Goal: Information Seeking & Learning: Learn about a topic

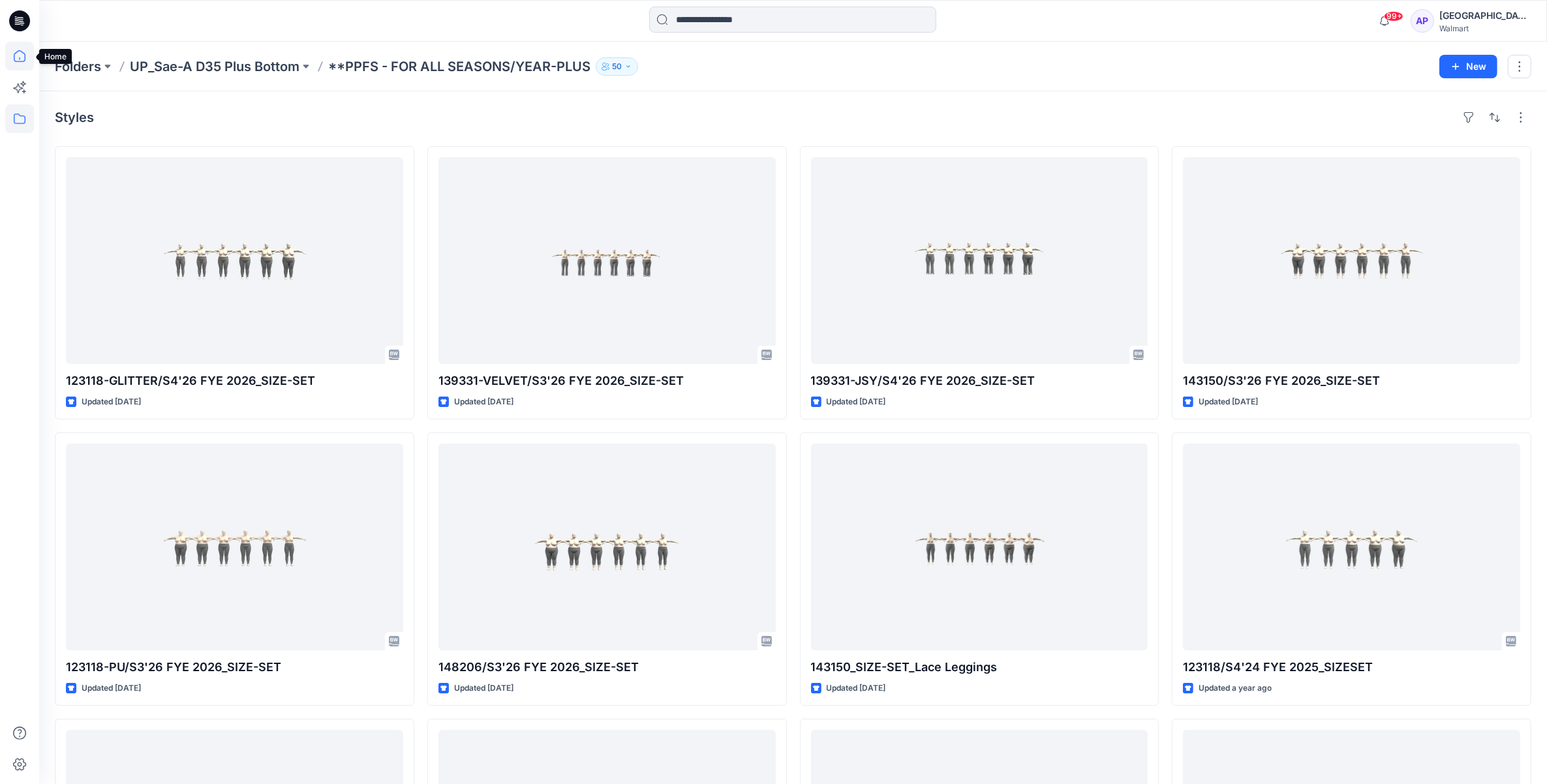
click at [14, 56] on icon at bounding box center [20, 56] width 29 height 29
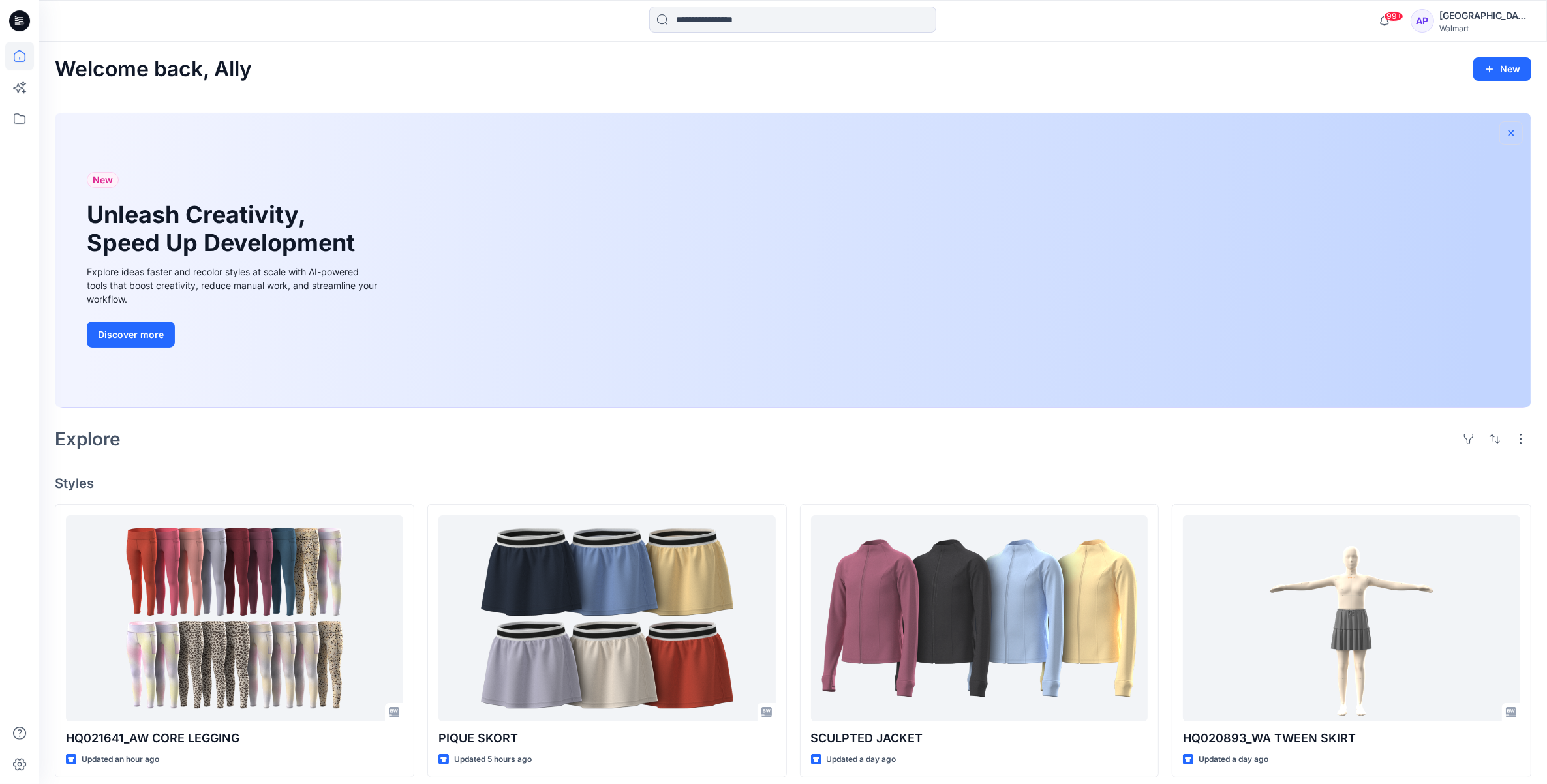
click at [1511, 134] on icon "button" at bounding box center [1511, 132] width 5 height 5
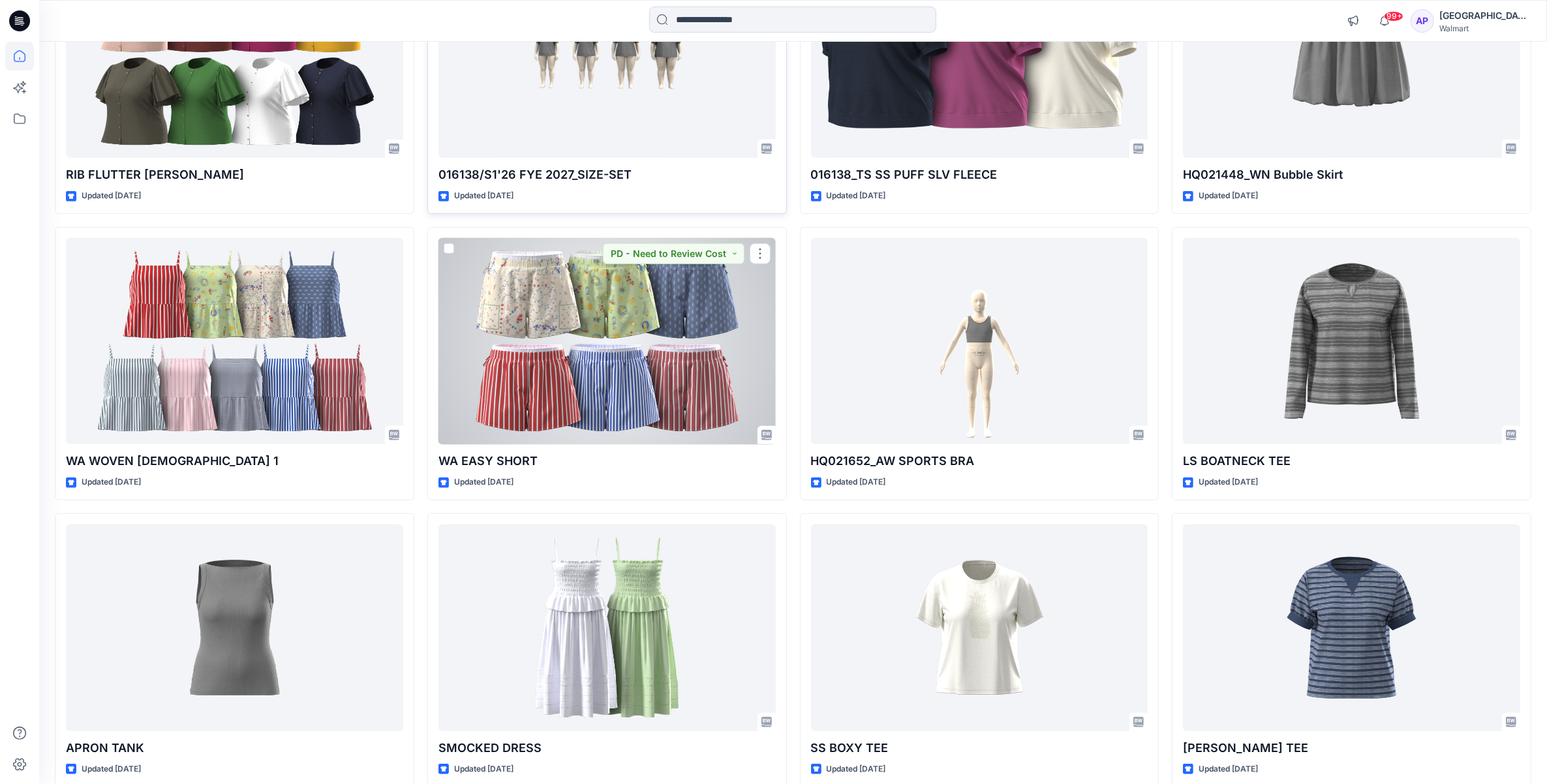
scroll to position [896, 0]
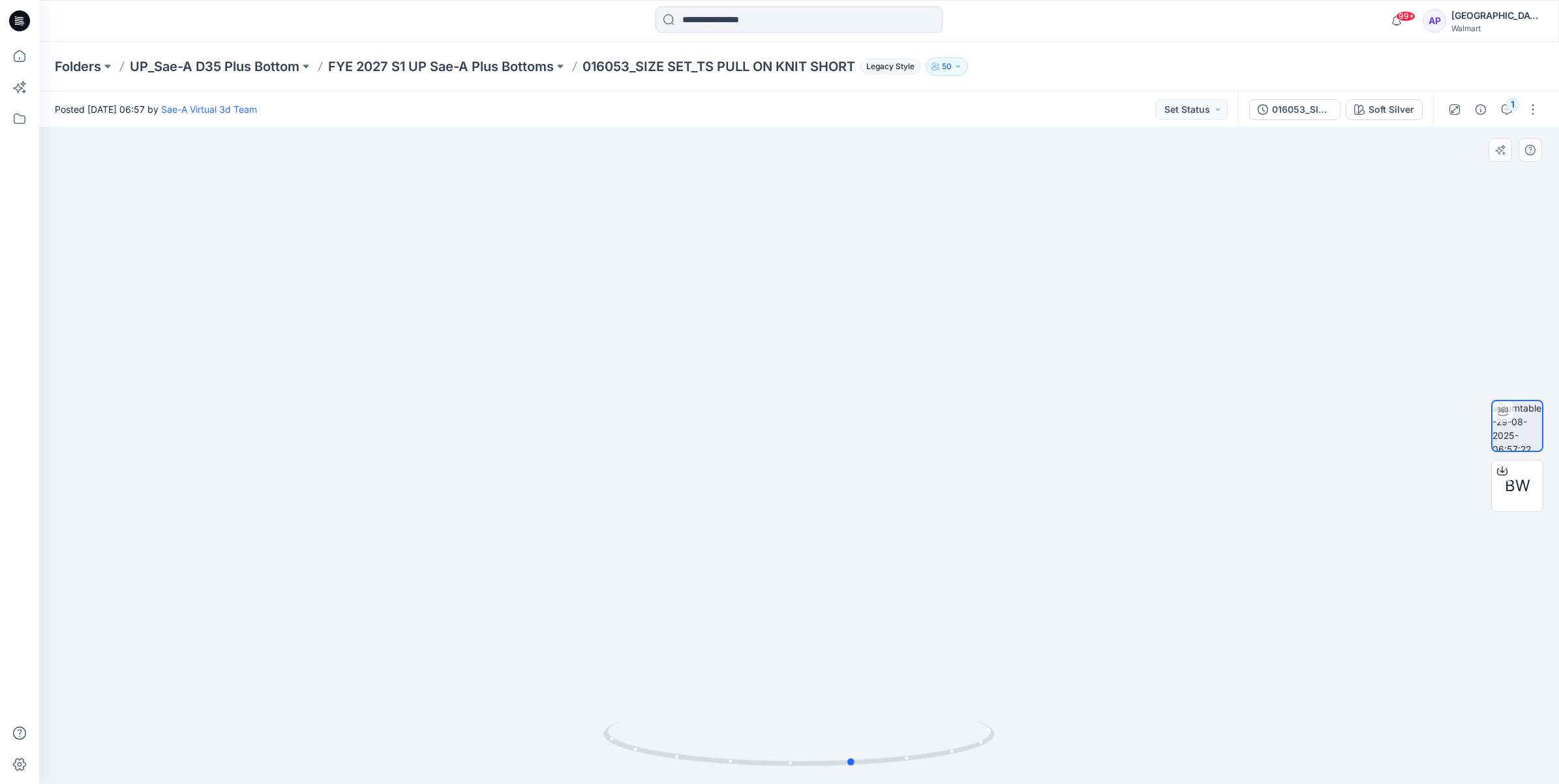
drag, startPoint x: 887, startPoint y: 770, endPoint x: 941, endPoint y: 696, distance: 91.6
click at [941, 696] on div at bounding box center [799, 455] width 1520 height 656
drag, startPoint x: 685, startPoint y: 763, endPoint x: 798, endPoint y: 771, distance: 113.3
click at [798, 771] on div at bounding box center [799, 751] width 391 height 65
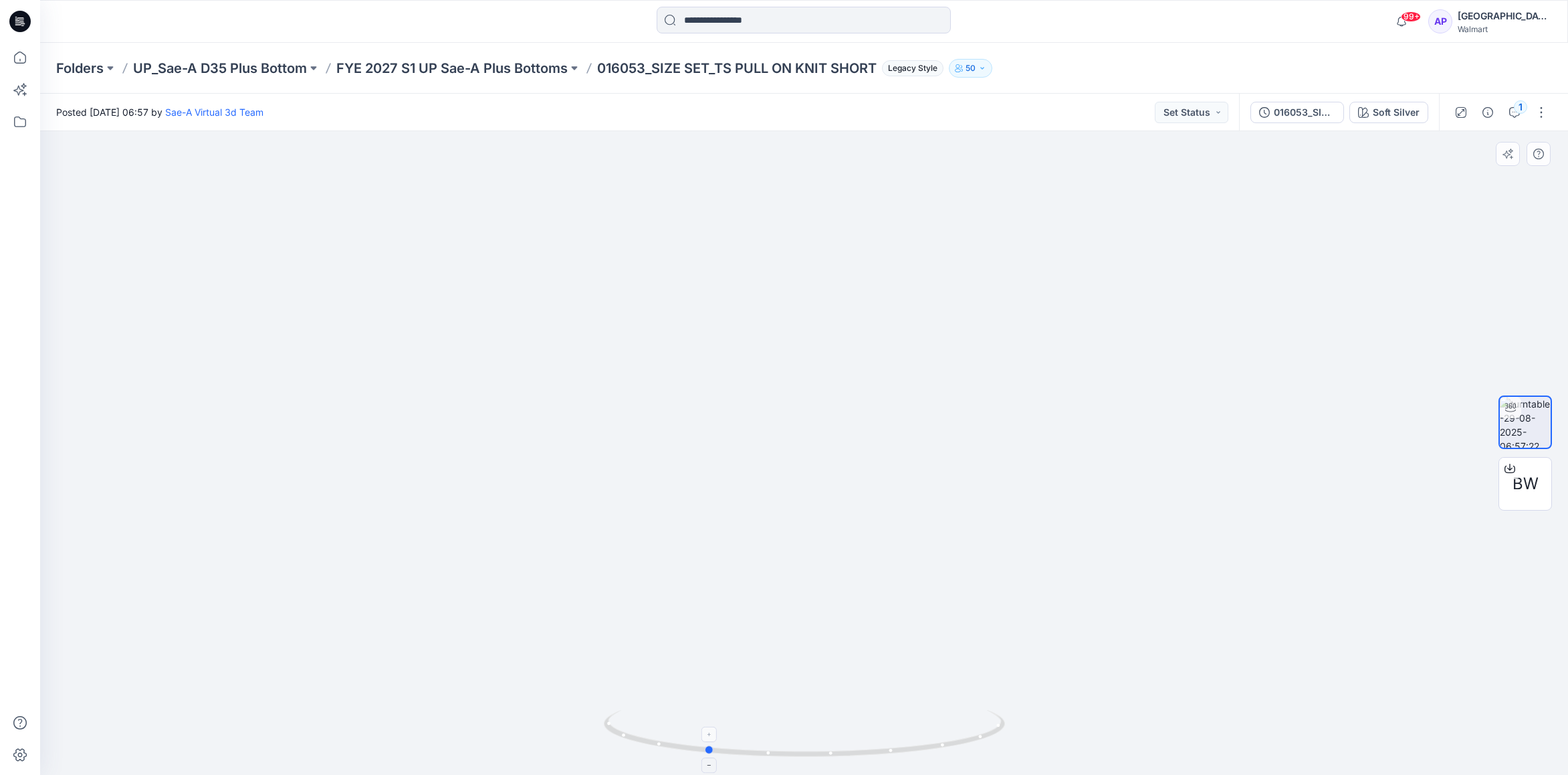
drag, startPoint x: 636, startPoint y: 739, endPoint x: 706, endPoint y: 746, distance: 70.3
click at [706, 746] on icon at bounding box center [805, 735] width 404 height 50
drag, startPoint x: 804, startPoint y: 764, endPoint x: 827, endPoint y: 751, distance: 26.4
click at [827, 751] on div at bounding box center [804, 741] width 401 height 67
drag, startPoint x: 779, startPoint y: 763, endPoint x: 878, endPoint y: 755, distance: 99.3
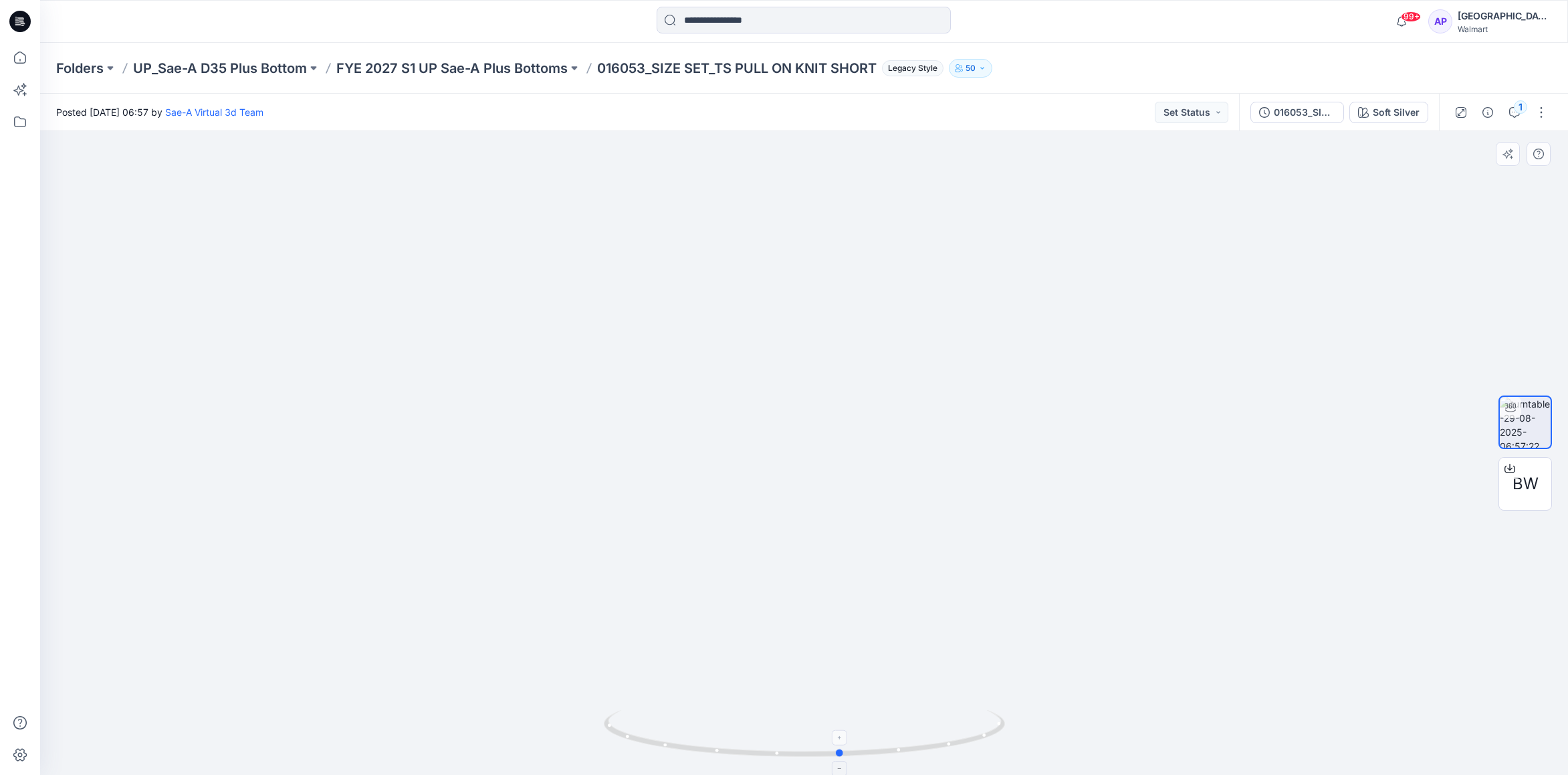
click at [878, 755] on icon at bounding box center [805, 735] width 404 height 50
drag, startPoint x: 792, startPoint y: 756, endPoint x: 670, endPoint y: 747, distance: 122.3
click at [669, 746] on icon at bounding box center [805, 735] width 404 height 50
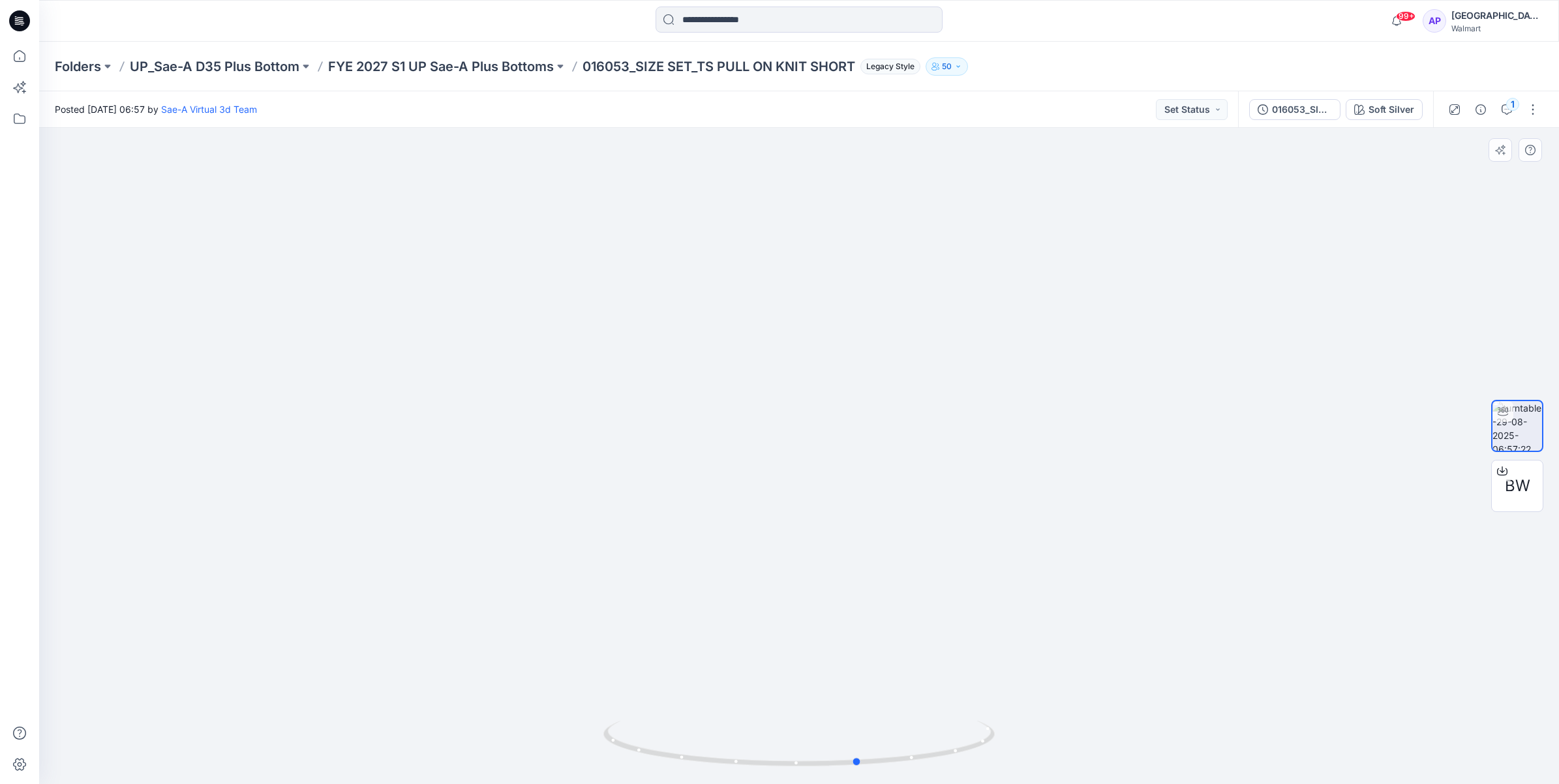
drag, startPoint x: 889, startPoint y: 761, endPoint x: 251, endPoint y: 668, distance: 644.7
click at [251, 668] on div at bounding box center [799, 455] width 1520 height 656
drag, startPoint x: 919, startPoint y: 755, endPoint x: 998, endPoint y: 741, distance: 80.2
click at [998, 741] on div at bounding box center [799, 455] width 1520 height 656
drag, startPoint x: 889, startPoint y: 768, endPoint x: 605, endPoint y: 778, distance: 284.2
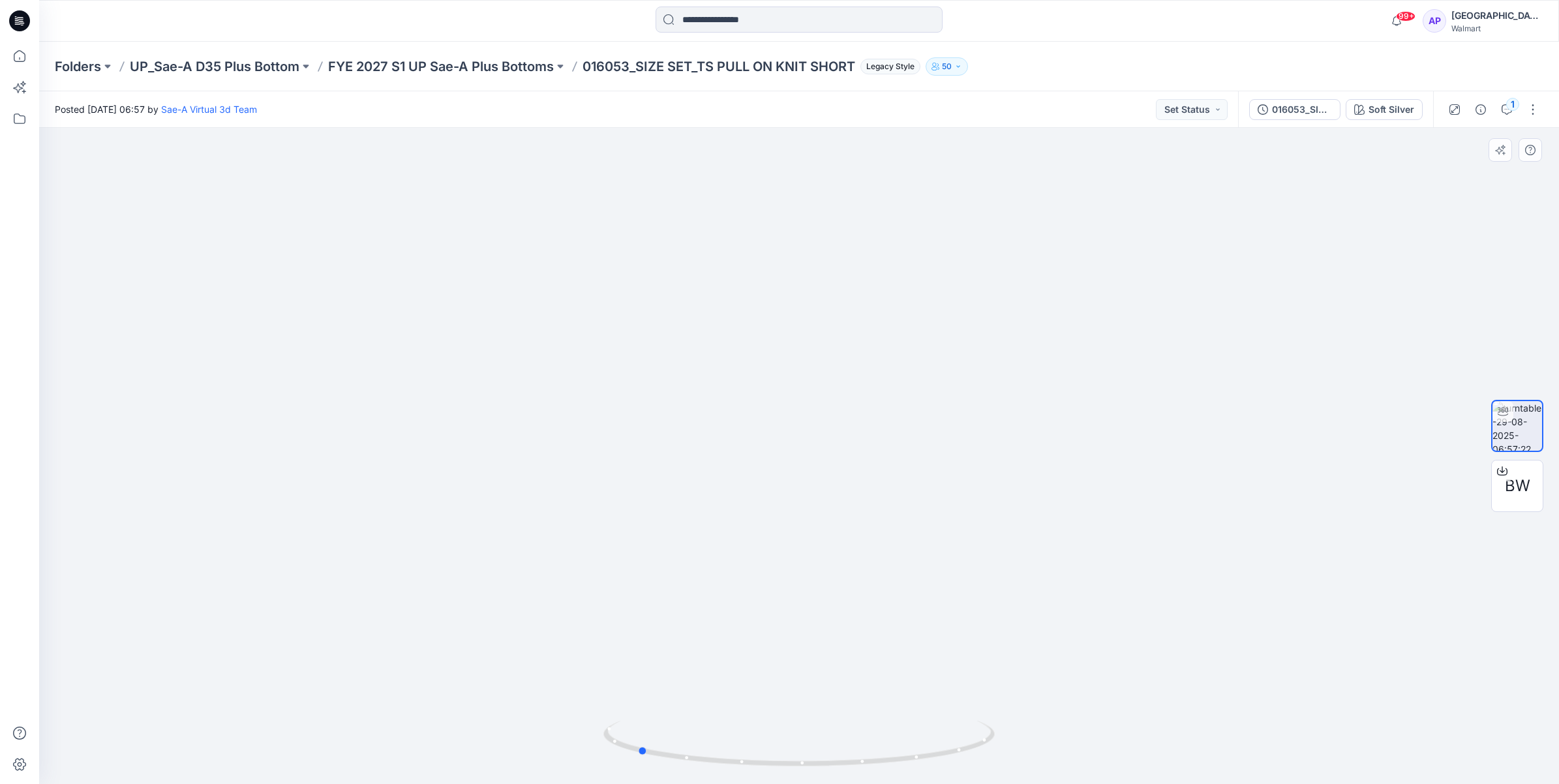
click at [605, 778] on div at bounding box center [799, 751] width 391 height 65
drag, startPoint x: 904, startPoint y: 755, endPoint x: 731, endPoint y: 744, distance: 173.3
click at [731, 744] on icon at bounding box center [800, 744] width 395 height 49
drag, startPoint x: 910, startPoint y: 761, endPoint x: 545, endPoint y: 708, distance: 368.8
click at [545, 708] on div at bounding box center [799, 455] width 1520 height 656
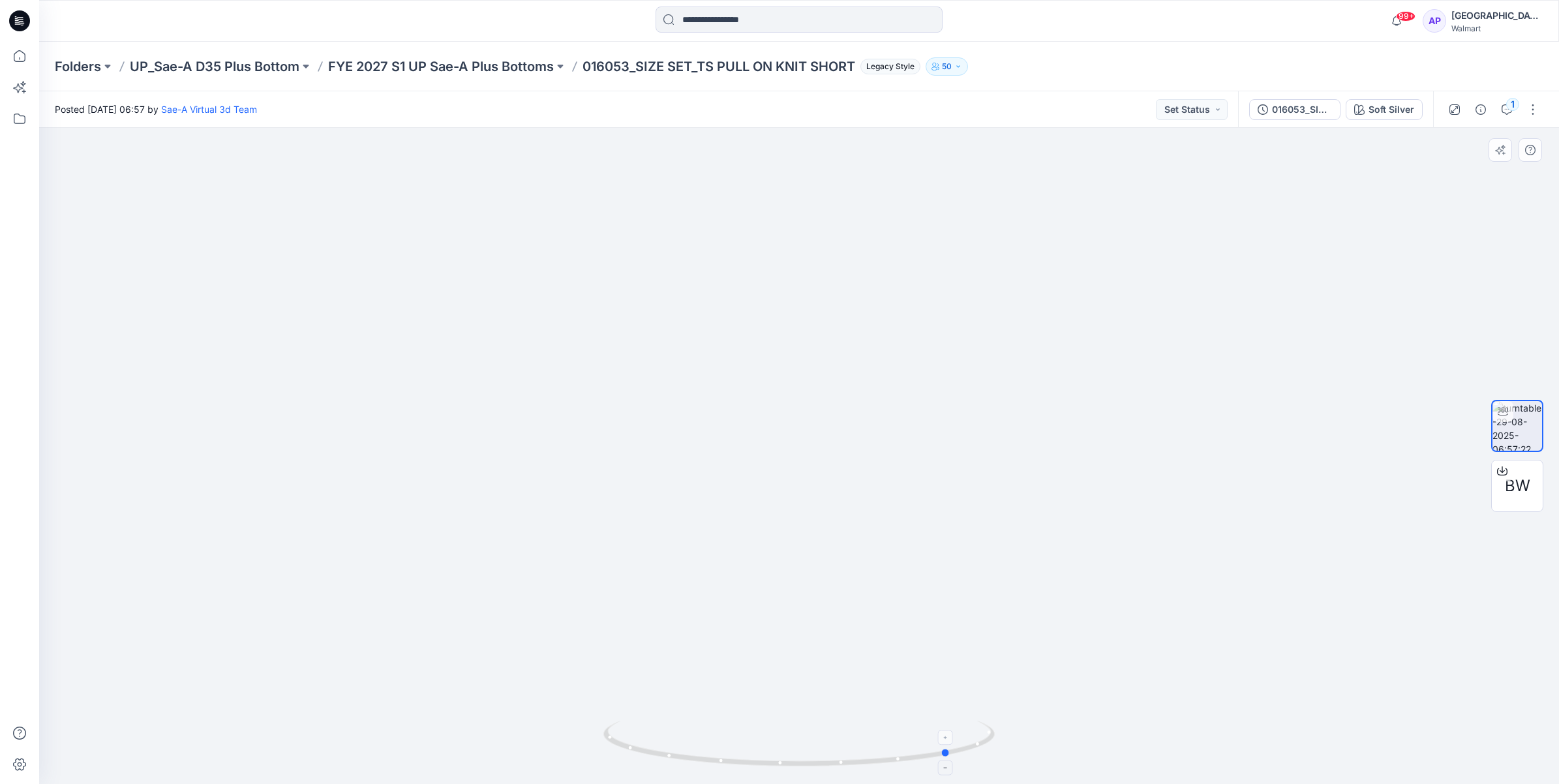
drag, startPoint x: 745, startPoint y: 763, endPoint x: 823, endPoint y: 768, distance: 78.2
click at [823, 768] on icon at bounding box center [800, 744] width 395 height 49
drag, startPoint x: 933, startPoint y: 751, endPoint x: 987, endPoint y: 763, distance: 55.3
click at [987, 763] on icon at bounding box center [800, 744] width 395 height 49
drag, startPoint x: 852, startPoint y: 758, endPoint x: 898, endPoint y: 734, distance: 51.9
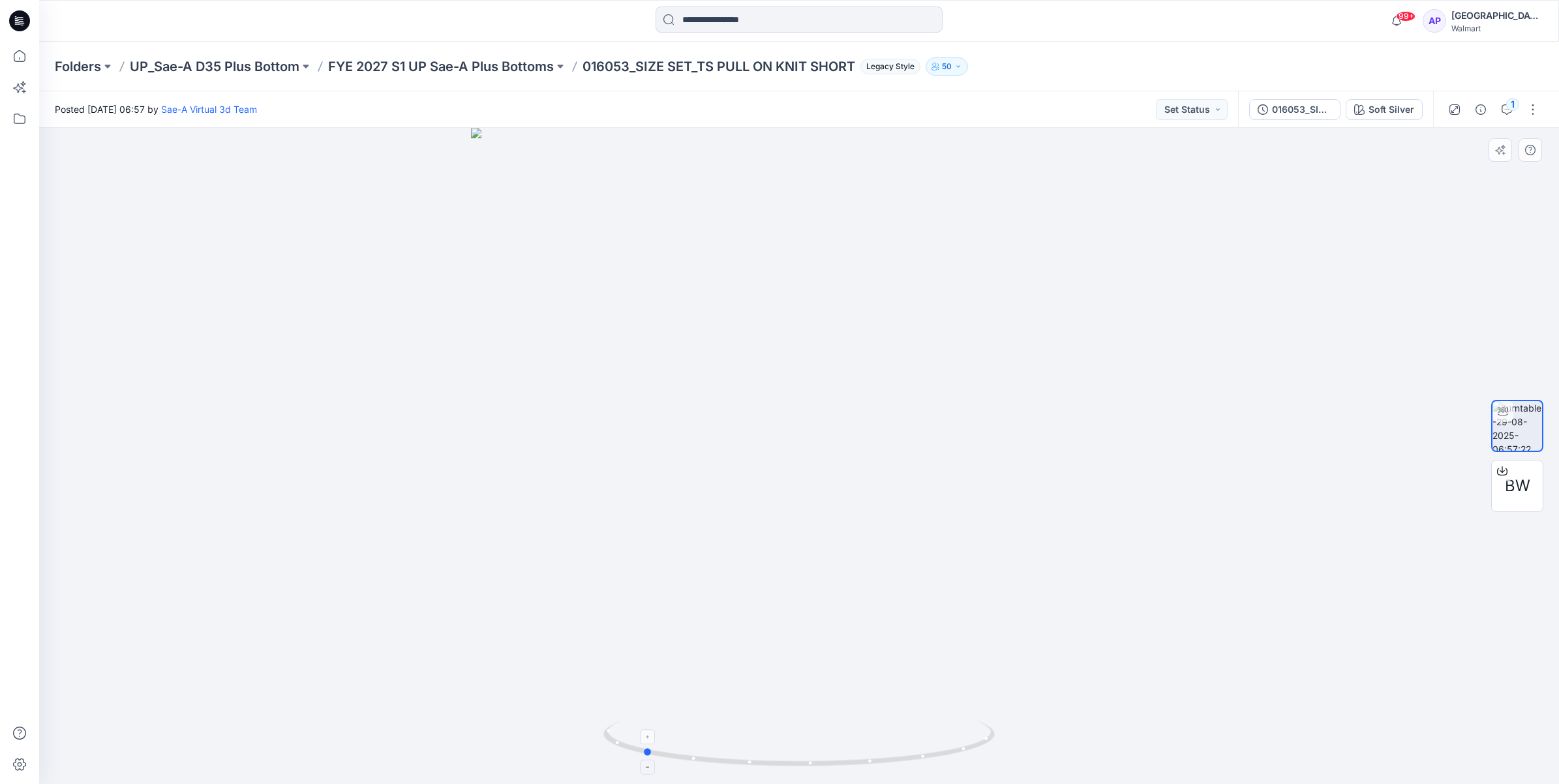
click at [898, 734] on icon at bounding box center [800, 744] width 395 height 49
click at [18, 60] on icon at bounding box center [20, 56] width 29 height 29
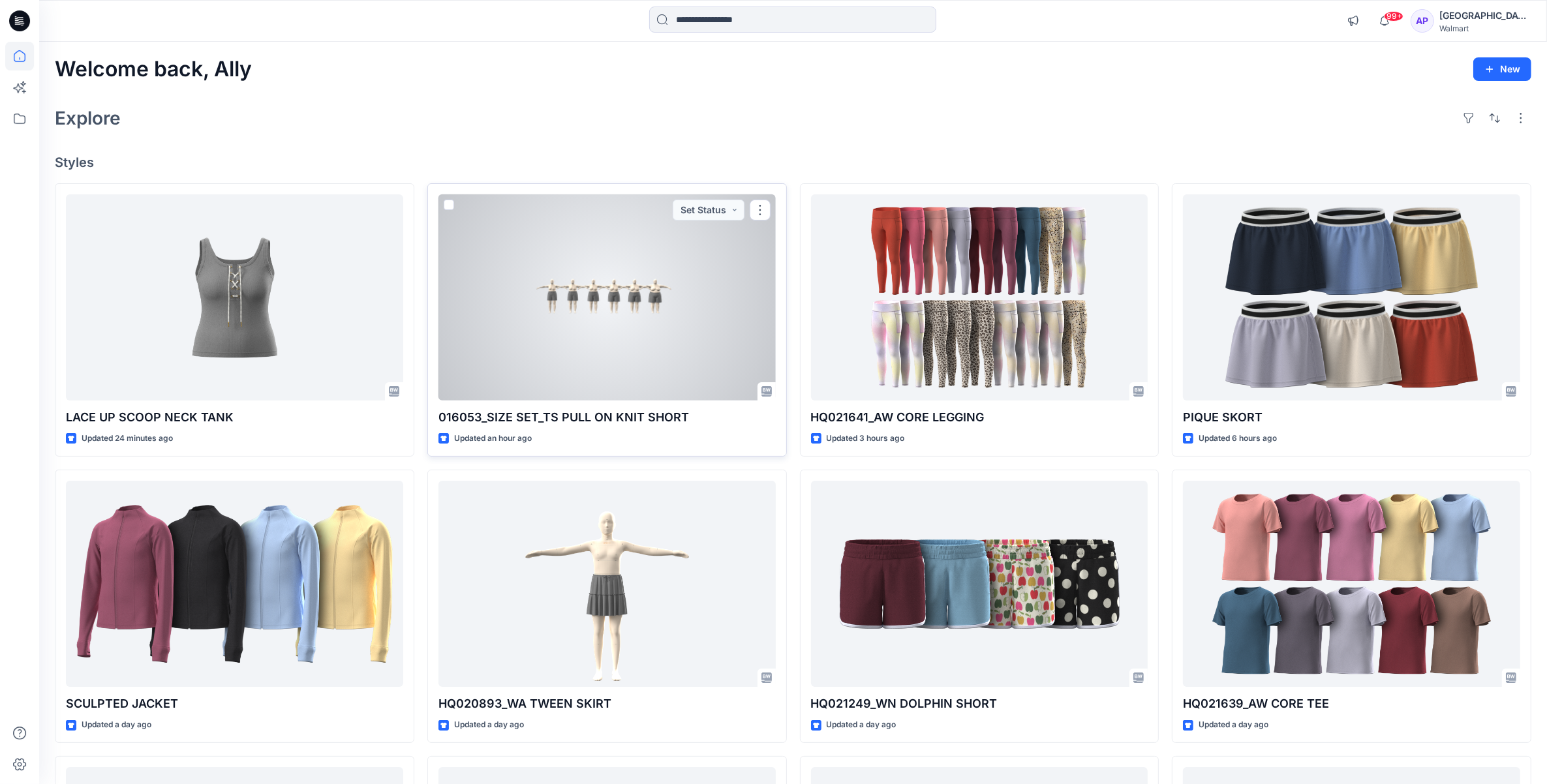
click at [614, 310] on div at bounding box center [607, 297] width 337 height 206
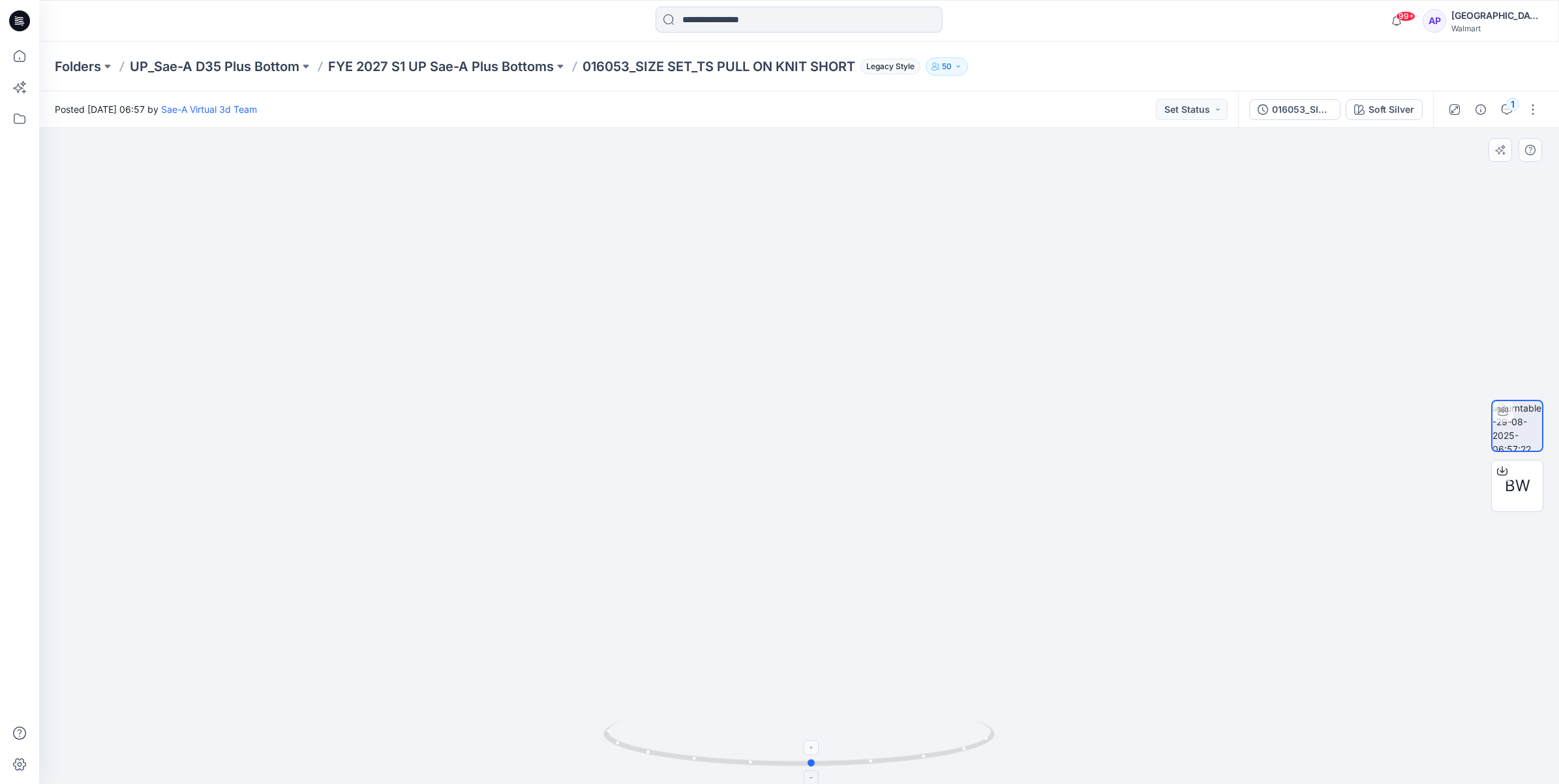
drag, startPoint x: 834, startPoint y: 760, endPoint x: 847, endPoint y: 731, distance: 31.8
click at [847, 731] on icon at bounding box center [800, 744] width 395 height 49
drag, startPoint x: 722, startPoint y: 761, endPoint x: 944, endPoint y: 728, distance: 224.4
click at [944, 728] on icon at bounding box center [800, 744] width 395 height 49
click at [1509, 109] on div "1" at bounding box center [1512, 104] width 13 height 13
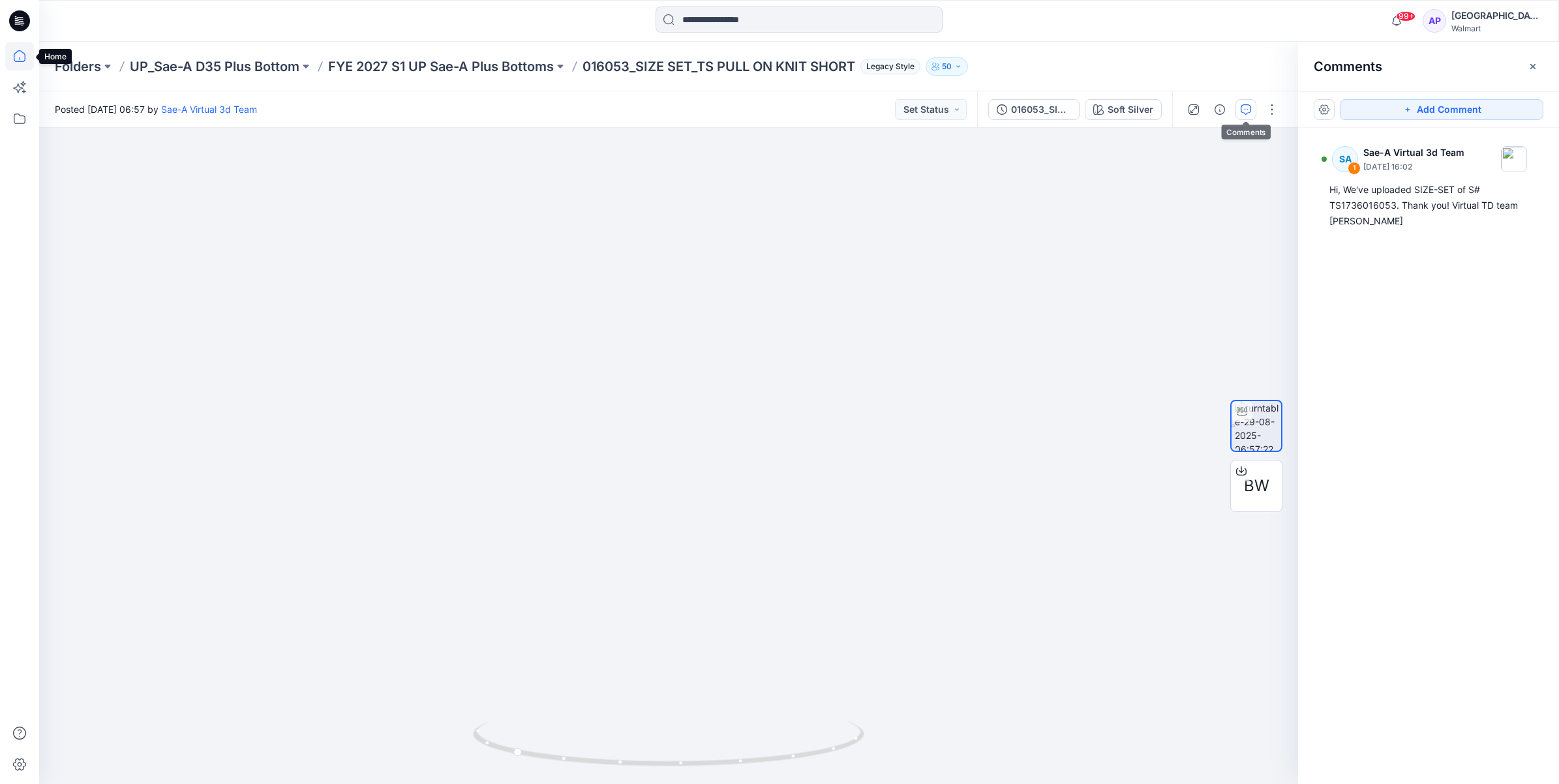
click at [20, 56] on icon at bounding box center [20, 56] width 29 height 29
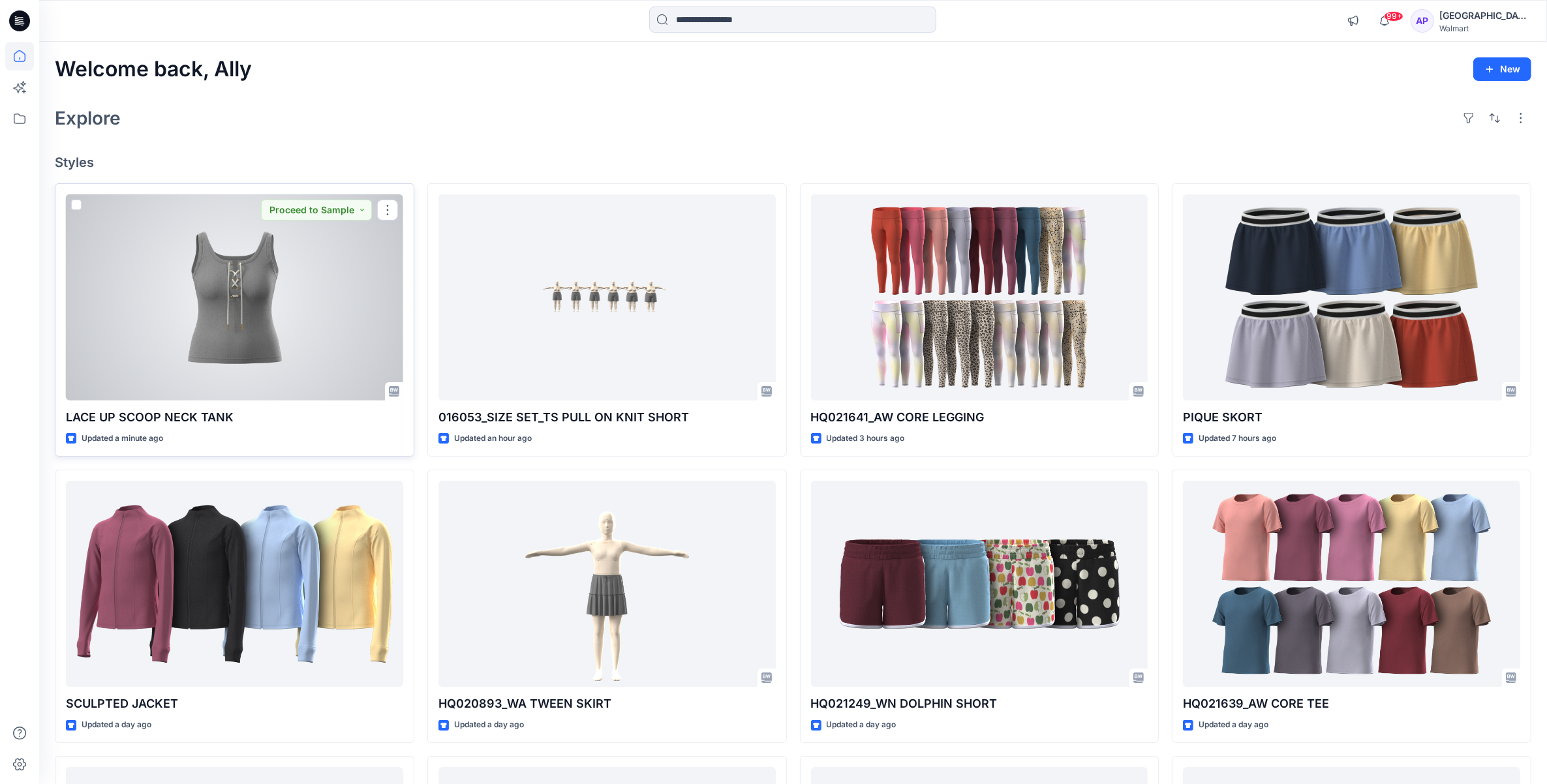
click at [153, 337] on div at bounding box center [234, 297] width 337 height 206
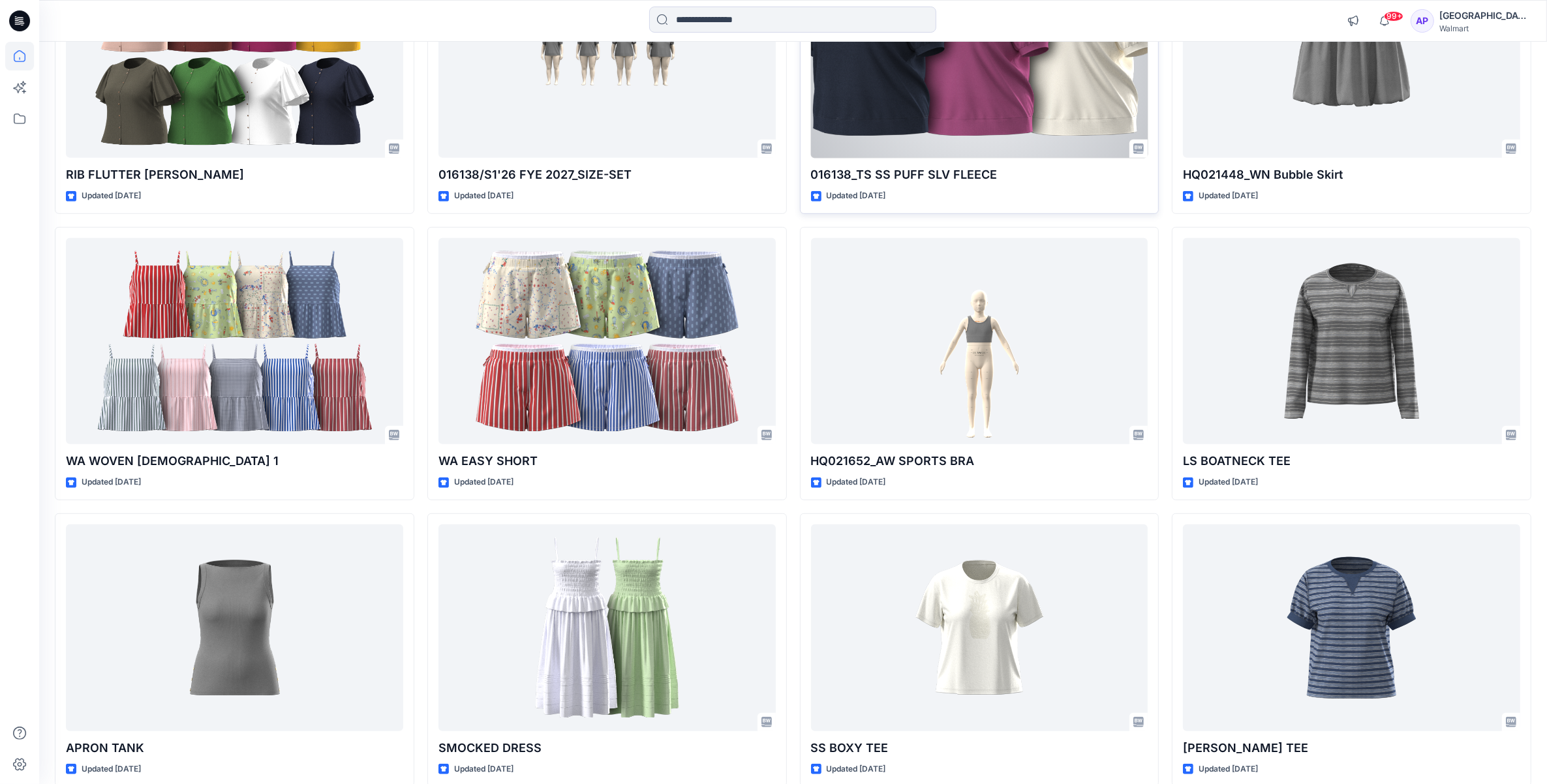
scroll to position [896, 0]
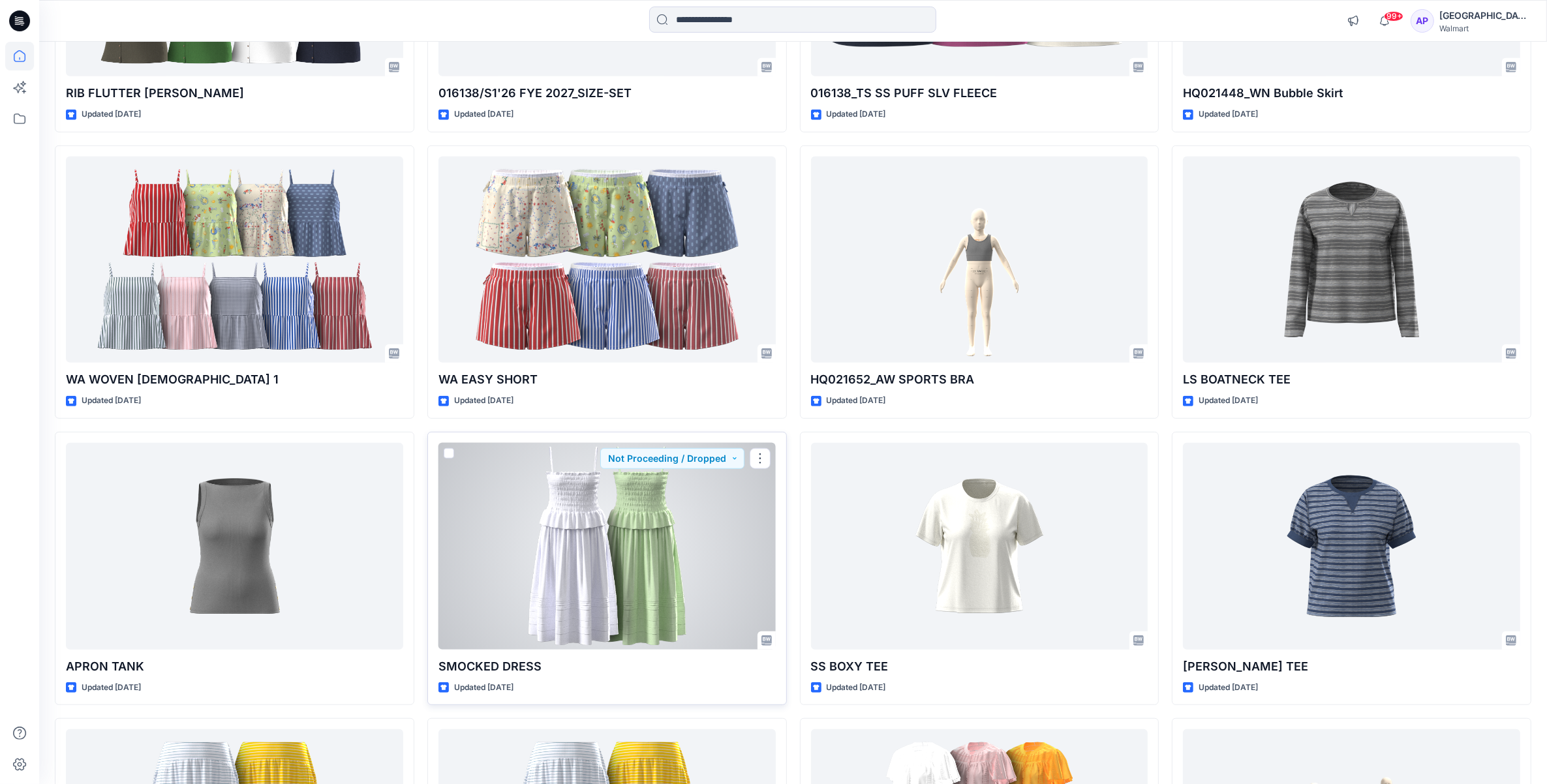
click at [605, 536] on div at bounding box center [607, 545] width 337 height 206
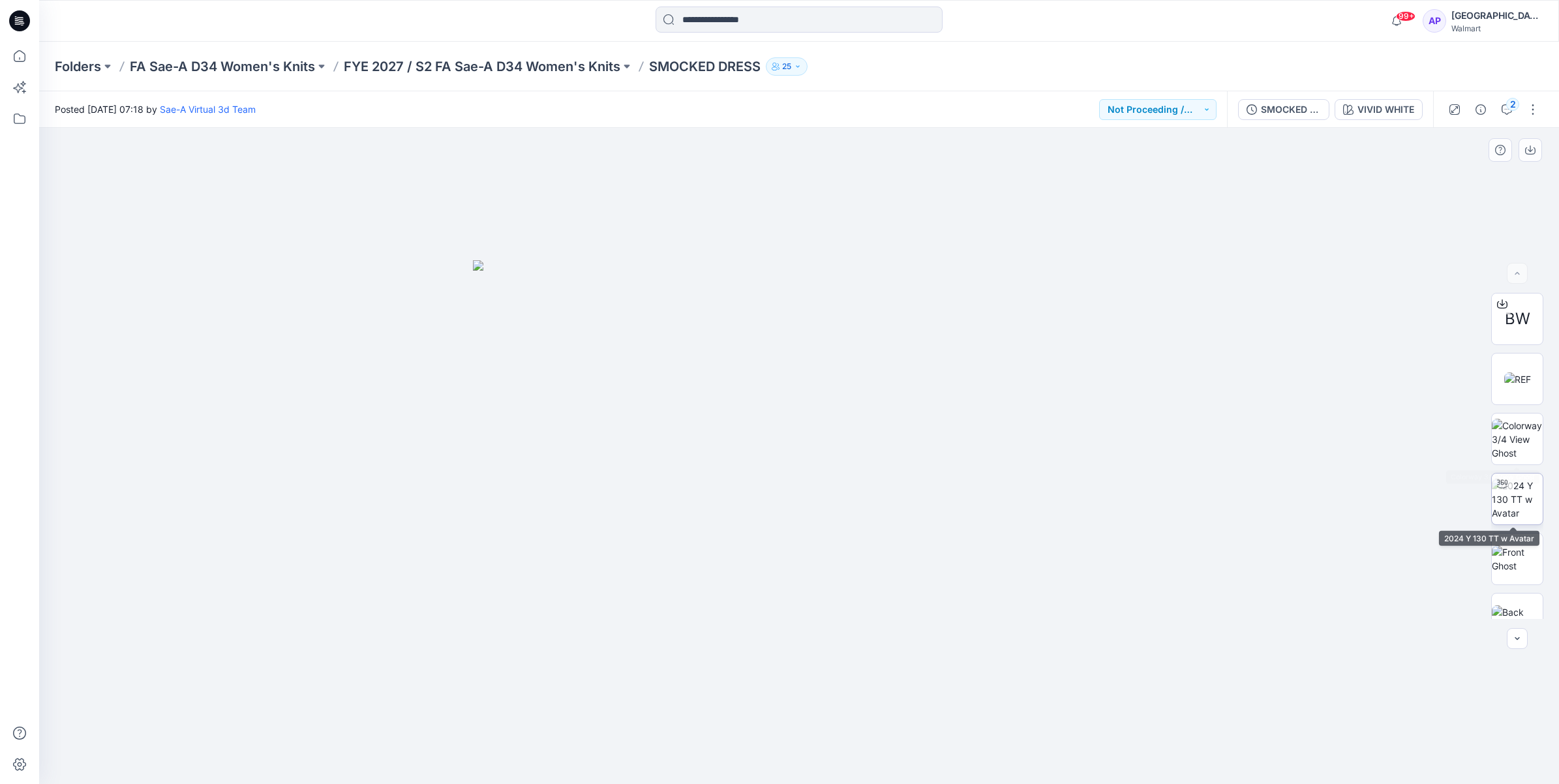
click at [1512, 490] on img at bounding box center [1517, 499] width 51 height 41
drag, startPoint x: 872, startPoint y: 770, endPoint x: 604, endPoint y: 755, distance: 268.4
click at [604, 755] on icon at bounding box center [800, 744] width 395 height 49
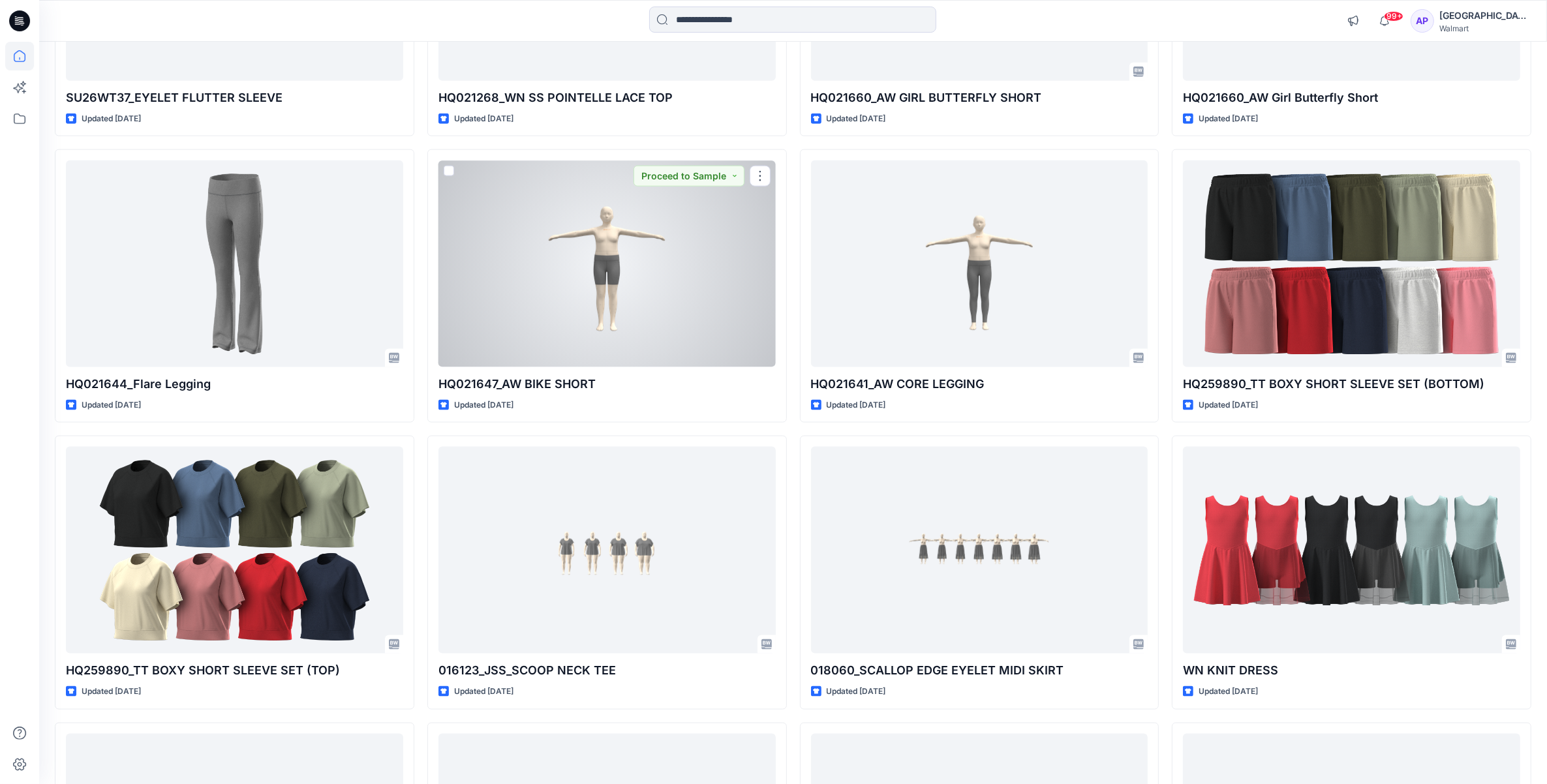
scroll to position [2119, 0]
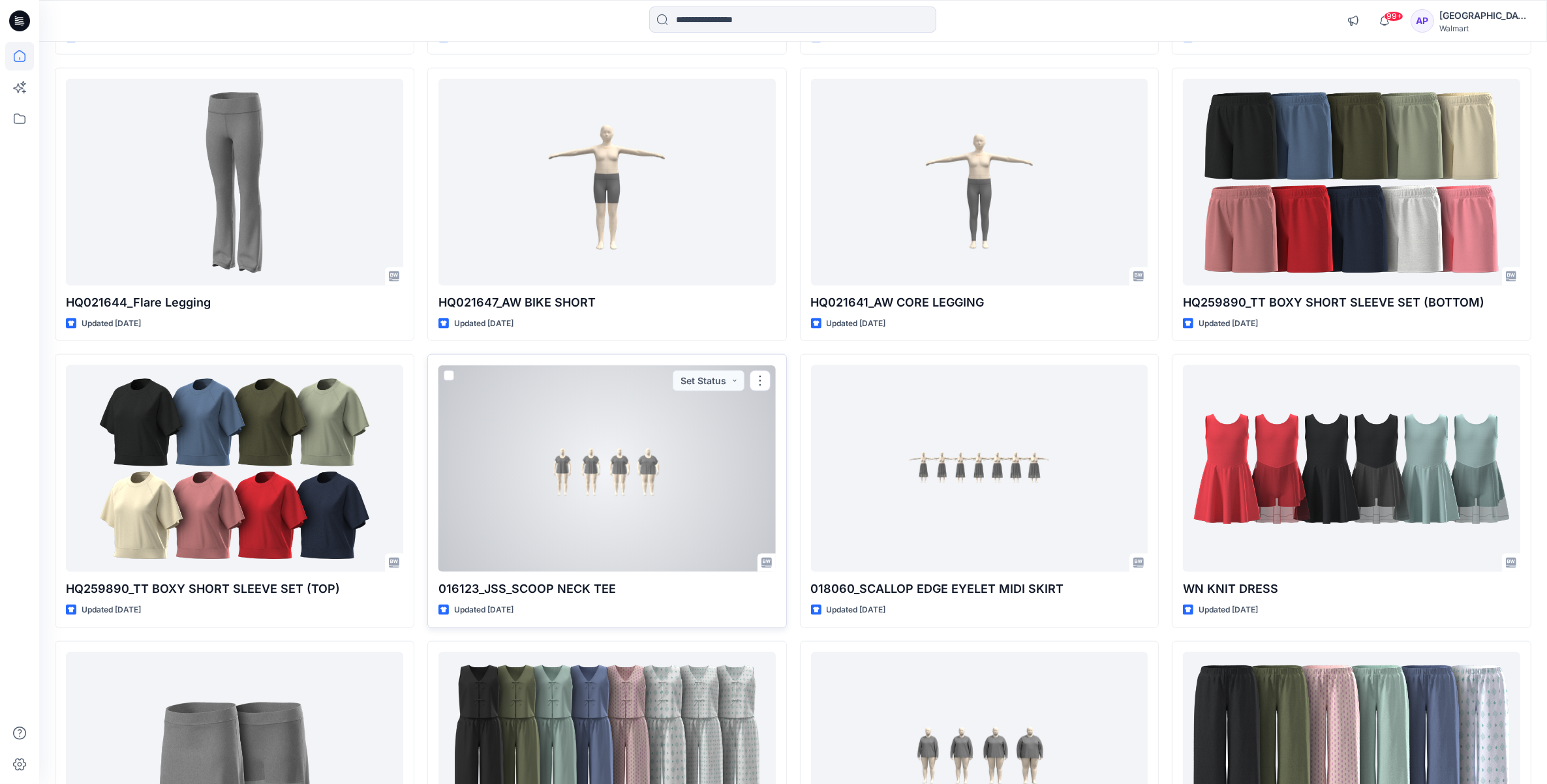
click at [702, 442] on div at bounding box center [607, 468] width 337 height 206
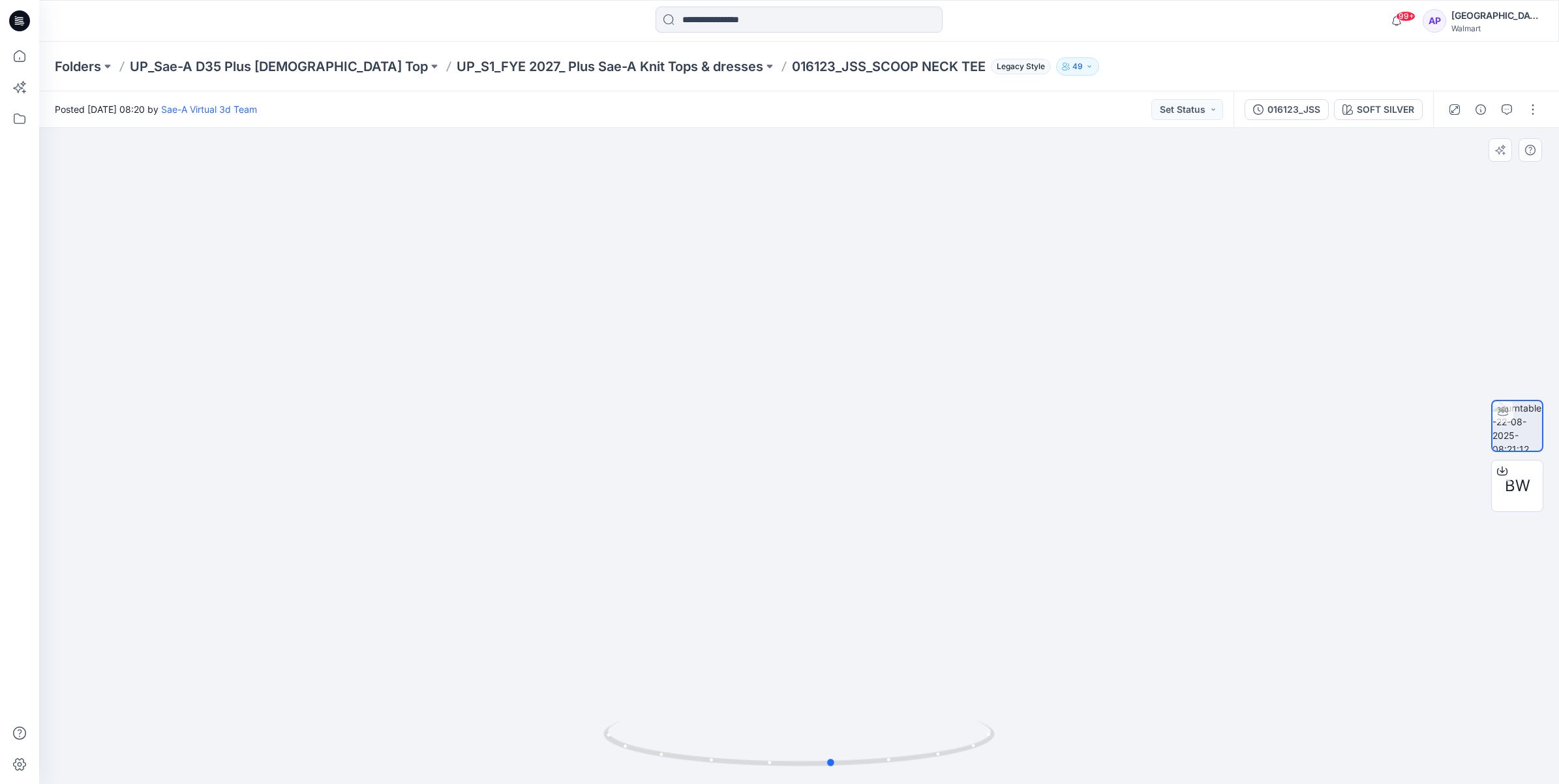
drag, startPoint x: 960, startPoint y: 753, endPoint x: 602, endPoint y: 735, distance: 358.5
click at [602, 735] on div at bounding box center [799, 455] width 1520 height 656
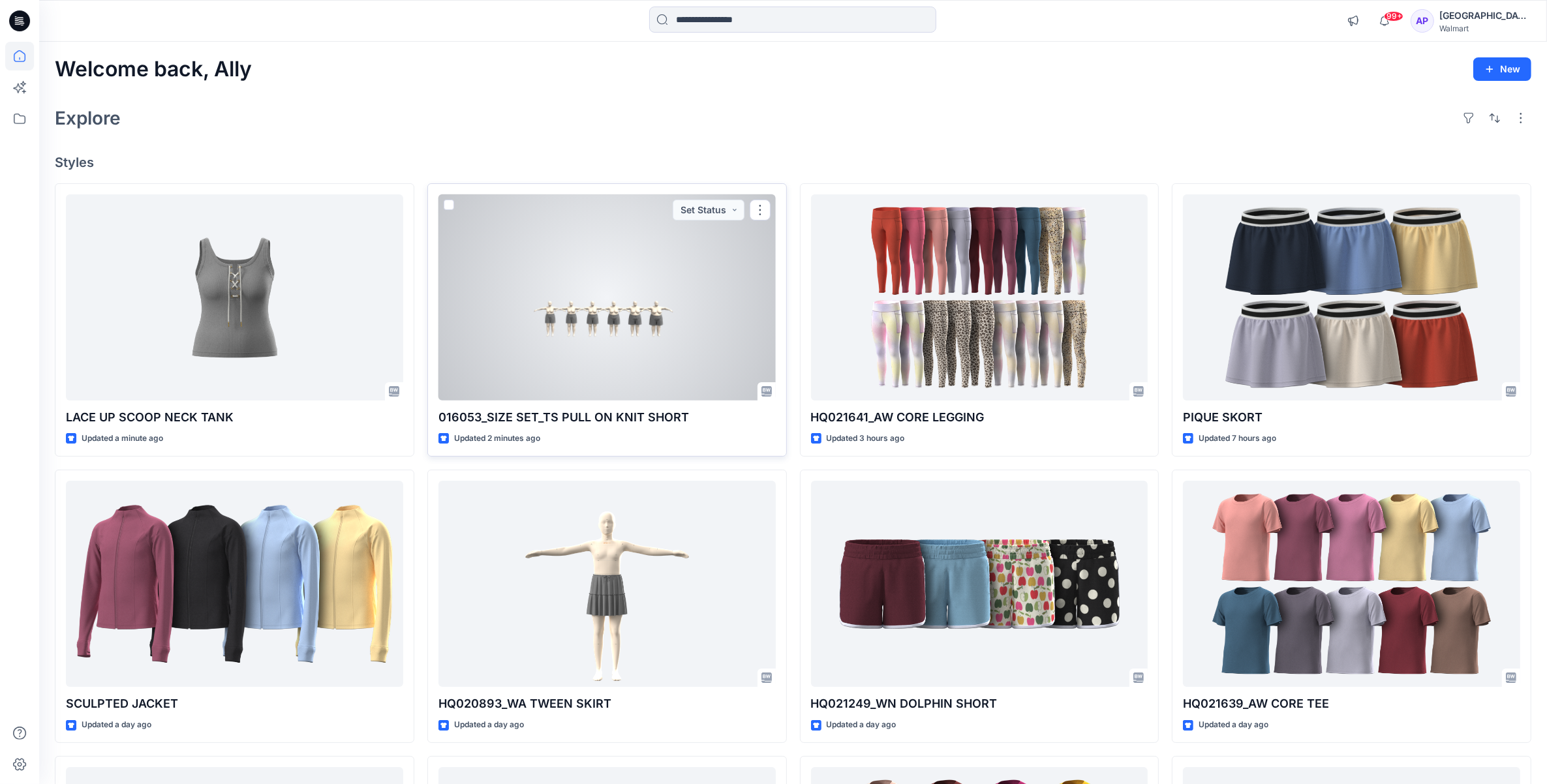
click at [664, 346] on div at bounding box center [607, 297] width 337 height 206
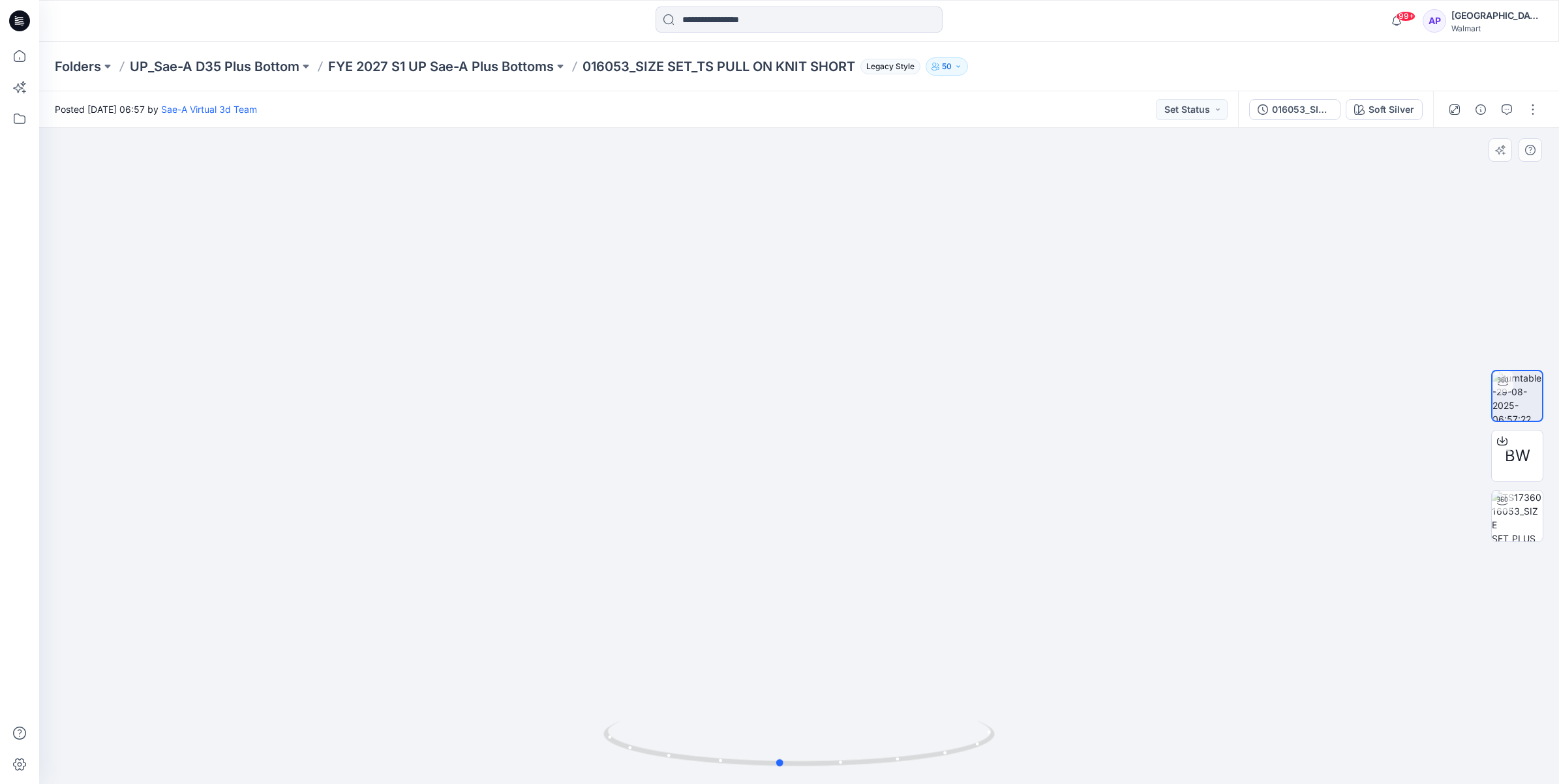
drag, startPoint x: 863, startPoint y: 757, endPoint x: 1234, endPoint y: 724, distance: 372.5
click at [1234, 724] on div at bounding box center [799, 455] width 1520 height 656
drag, startPoint x: 873, startPoint y: 763, endPoint x: 1207, endPoint y: 724, distance: 336.3
click at [1207, 724] on div at bounding box center [799, 455] width 1520 height 656
click at [7, 57] on icon at bounding box center [20, 56] width 29 height 29
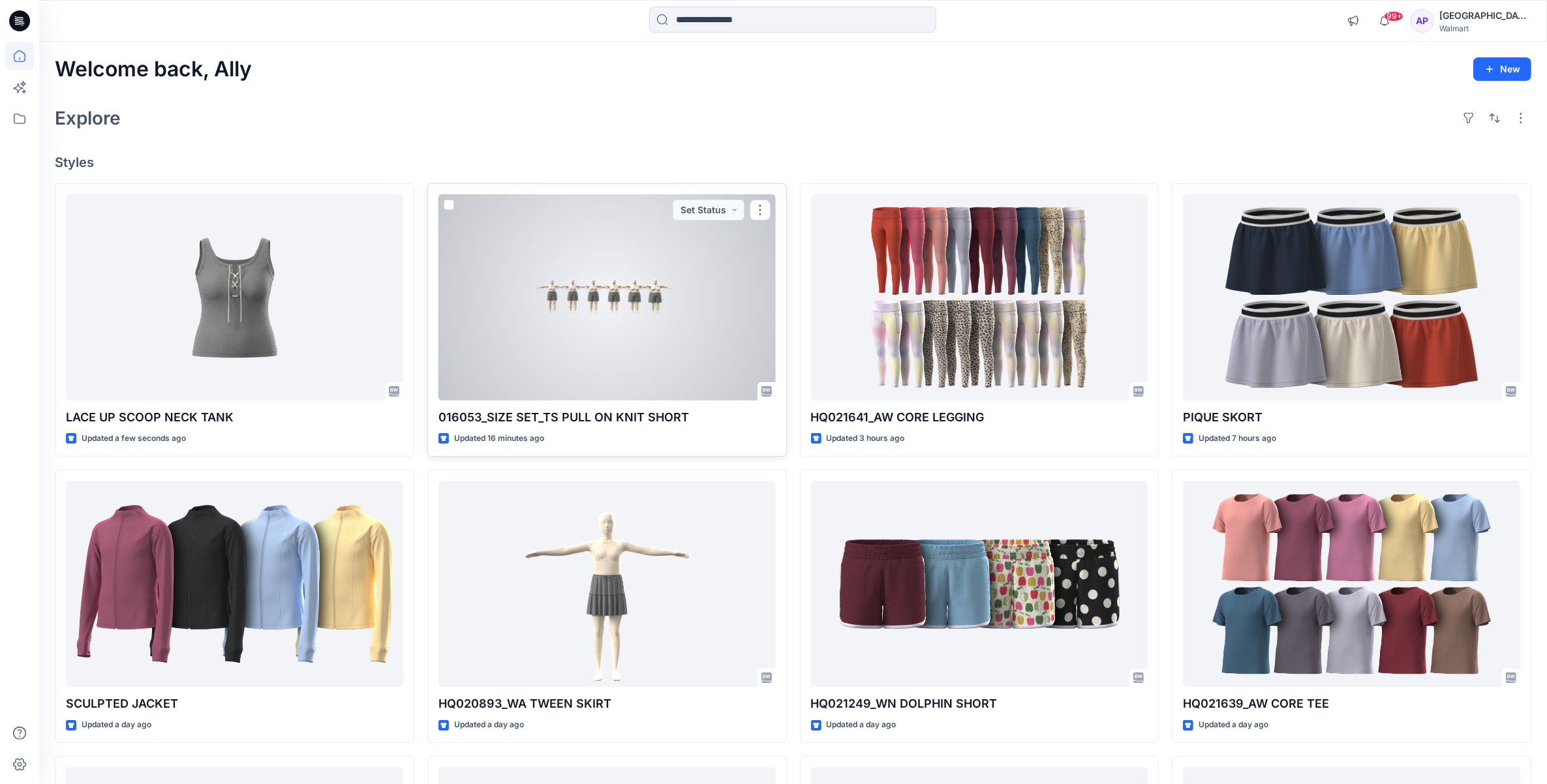
click at [662, 281] on div at bounding box center [607, 297] width 337 height 206
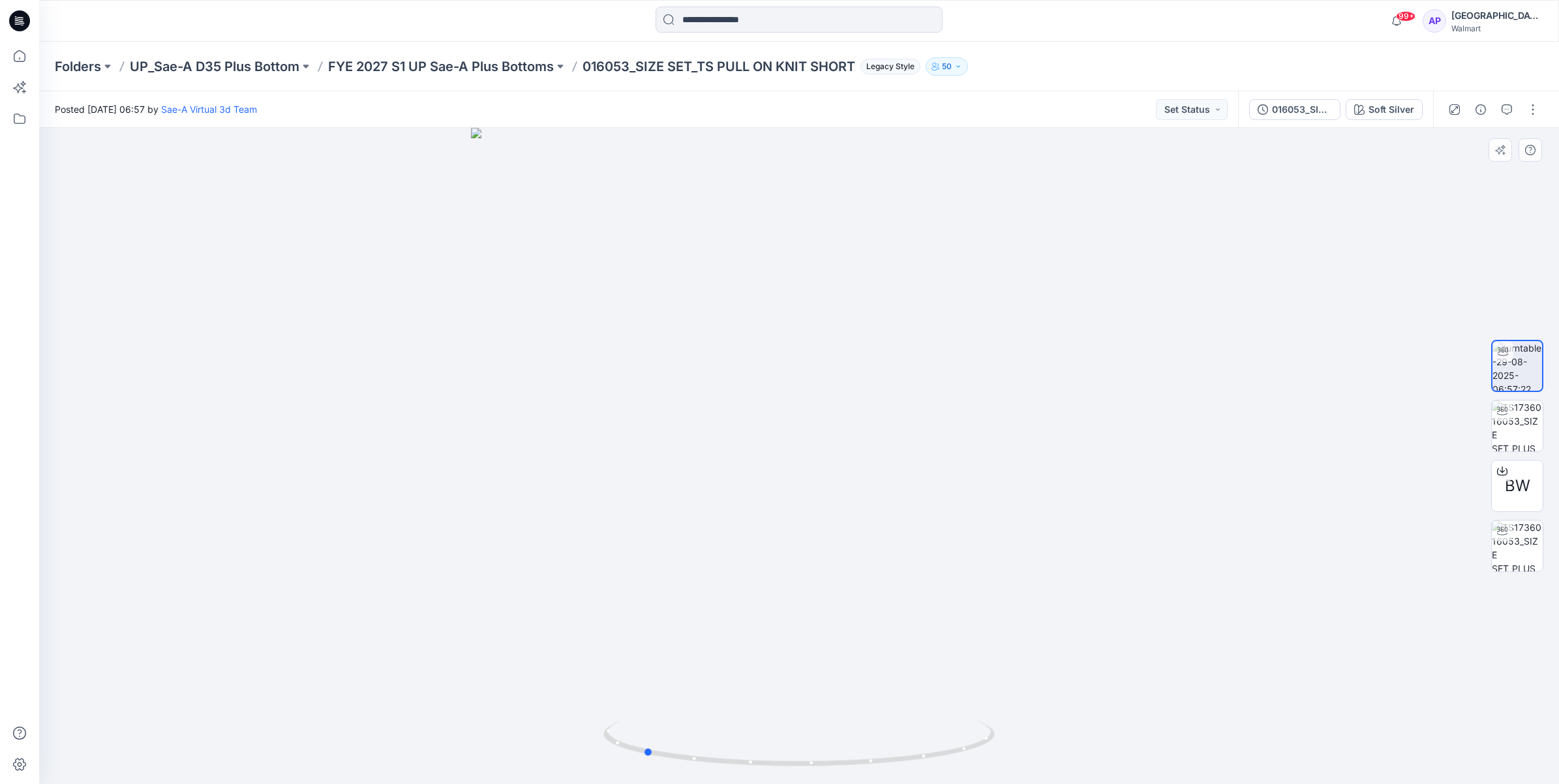
drag, startPoint x: 764, startPoint y: 772, endPoint x: 999, endPoint y: 772, distance: 235.0
click at [999, 772] on div at bounding box center [799, 455] width 1520 height 656
click at [692, 761] on icon at bounding box center [800, 744] width 395 height 49
click at [1535, 431] on img at bounding box center [1517, 426] width 51 height 51
drag, startPoint x: 716, startPoint y: 765, endPoint x: 828, endPoint y: 772, distance: 112.2
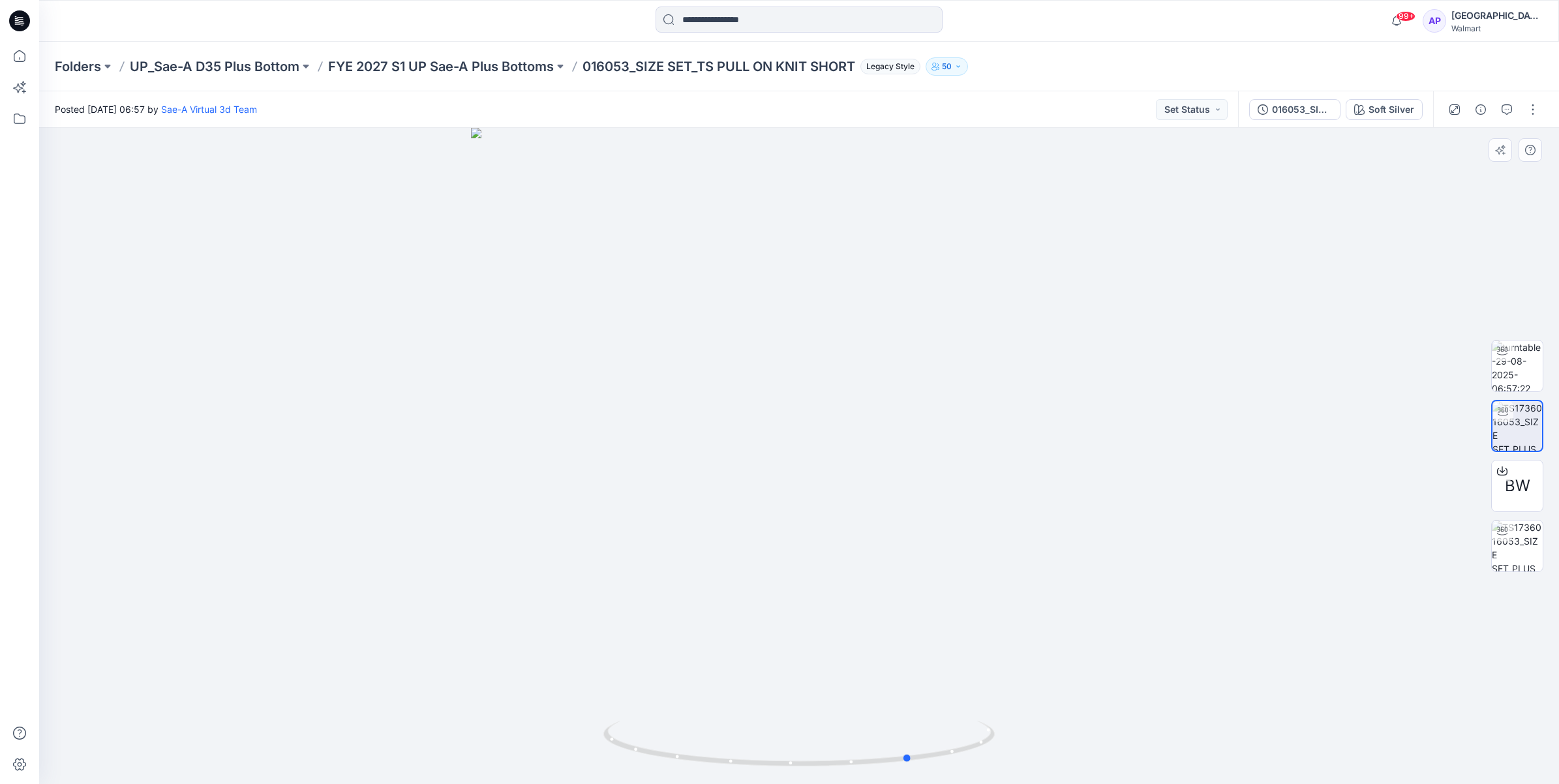
click at [828, 772] on div at bounding box center [799, 455] width 1520 height 656
drag, startPoint x: 777, startPoint y: 768, endPoint x: 875, endPoint y: 781, distance: 98.9
click at [875, 781] on div at bounding box center [799, 751] width 391 height 65
click at [1512, 535] on div at bounding box center [1502, 531] width 21 height 21
click at [950, 317] on img at bounding box center [799, 356] width 1059 height 857
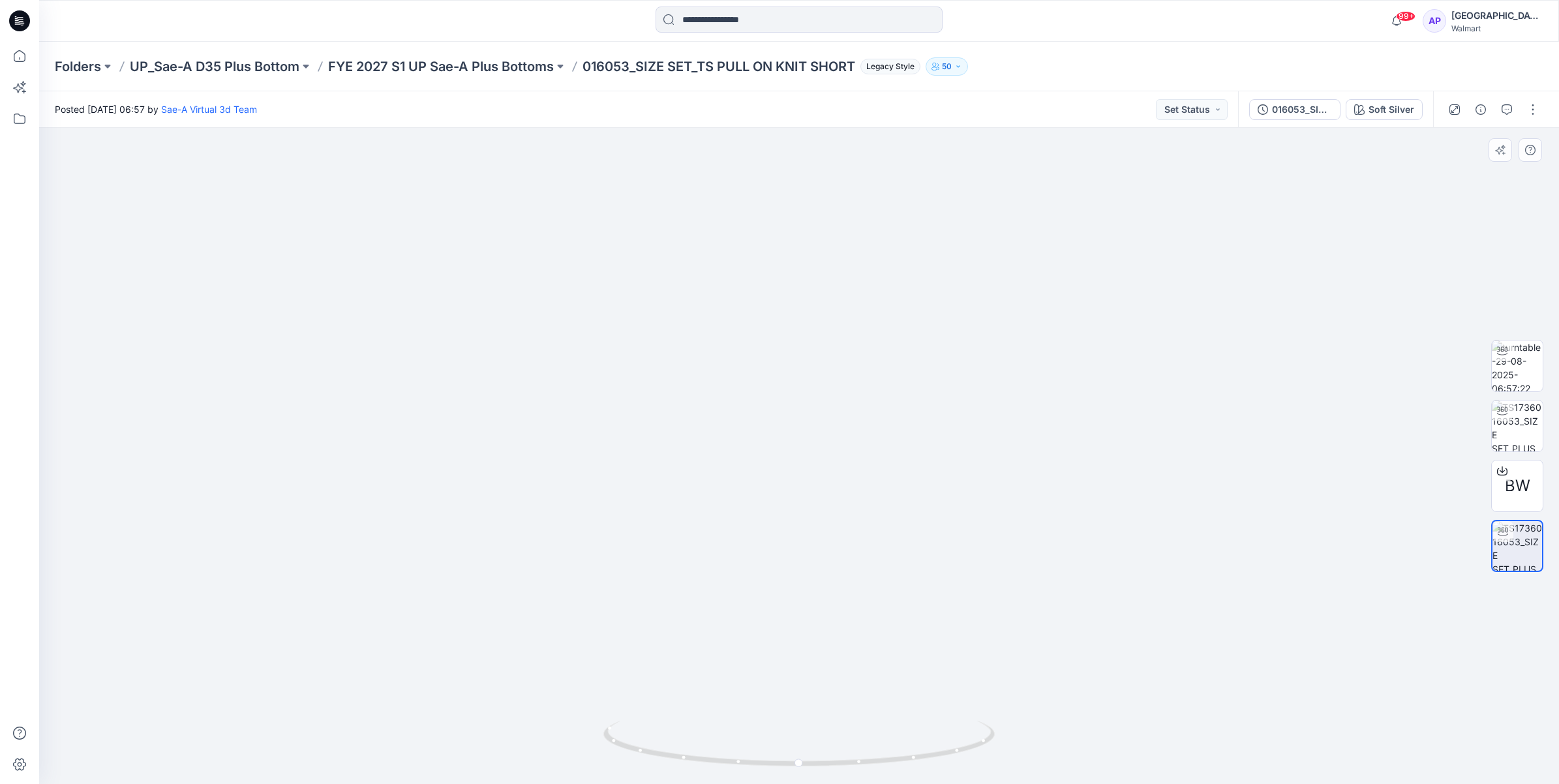
drag, startPoint x: 943, startPoint y: 246, endPoint x: 953, endPoint y: 132, distance: 114.4
click at [950, 130] on img at bounding box center [799, 287] width 1059 height 995
drag, startPoint x: 911, startPoint y: 549, endPoint x: 910, endPoint y: 441, distance: 108.0
click at [908, 429] on img at bounding box center [799, 255] width 1059 height 1058
drag, startPoint x: 858, startPoint y: 763, endPoint x: 666, endPoint y: 773, distance: 192.3
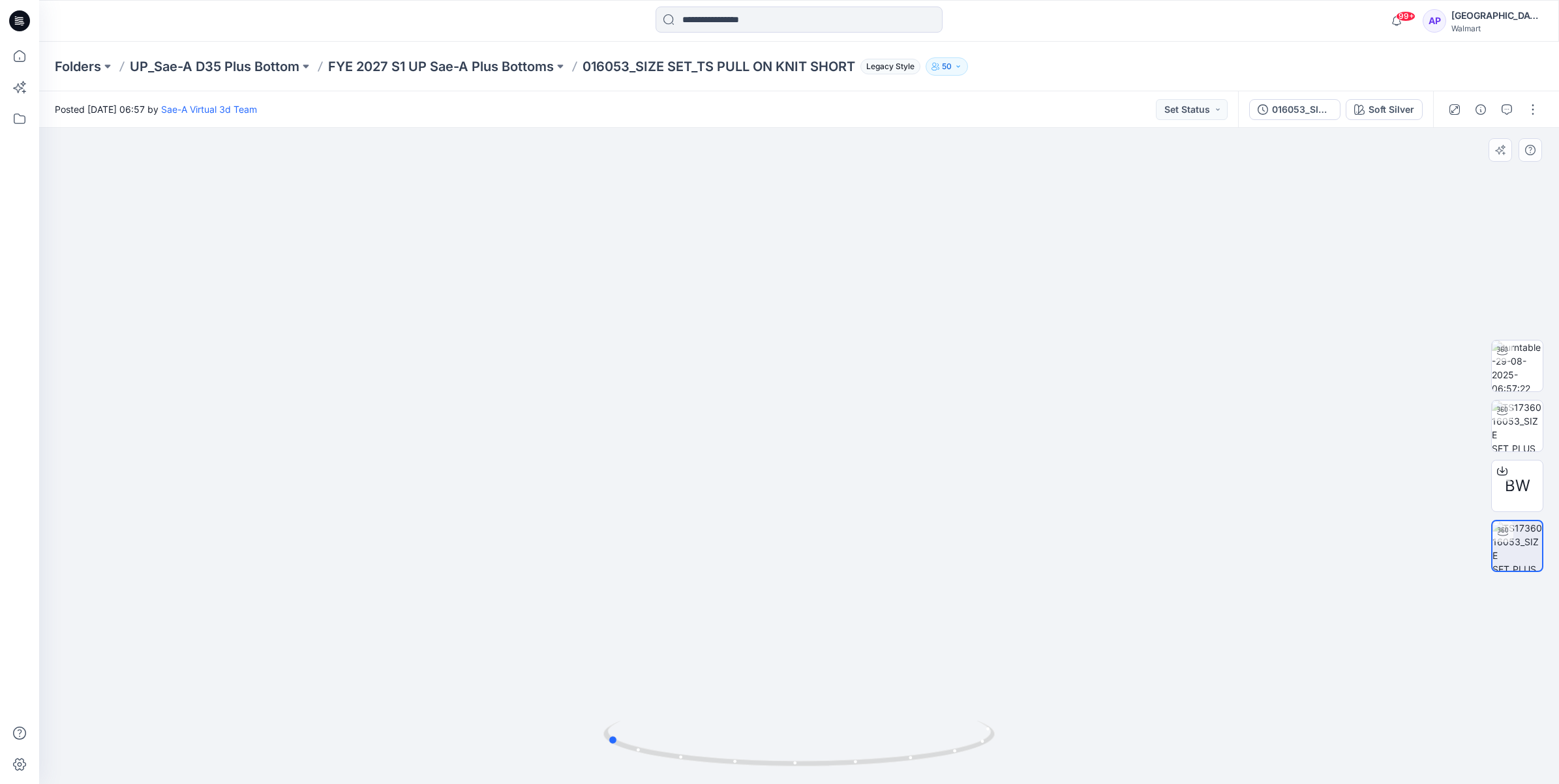
click at [666, 773] on div at bounding box center [799, 751] width 391 height 65
drag, startPoint x: 885, startPoint y: 768, endPoint x: 760, endPoint y: 766, distance: 125.0
click at [760, 766] on icon at bounding box center [800, 744] width 395 height 49
drag, startPoint x: 917, startPoint y: 758, endPoint x: 961, endPoint y: 711, distance: 64.4
click at [961, 711] on div at bounding box center [799, 455] width 1520 height 656
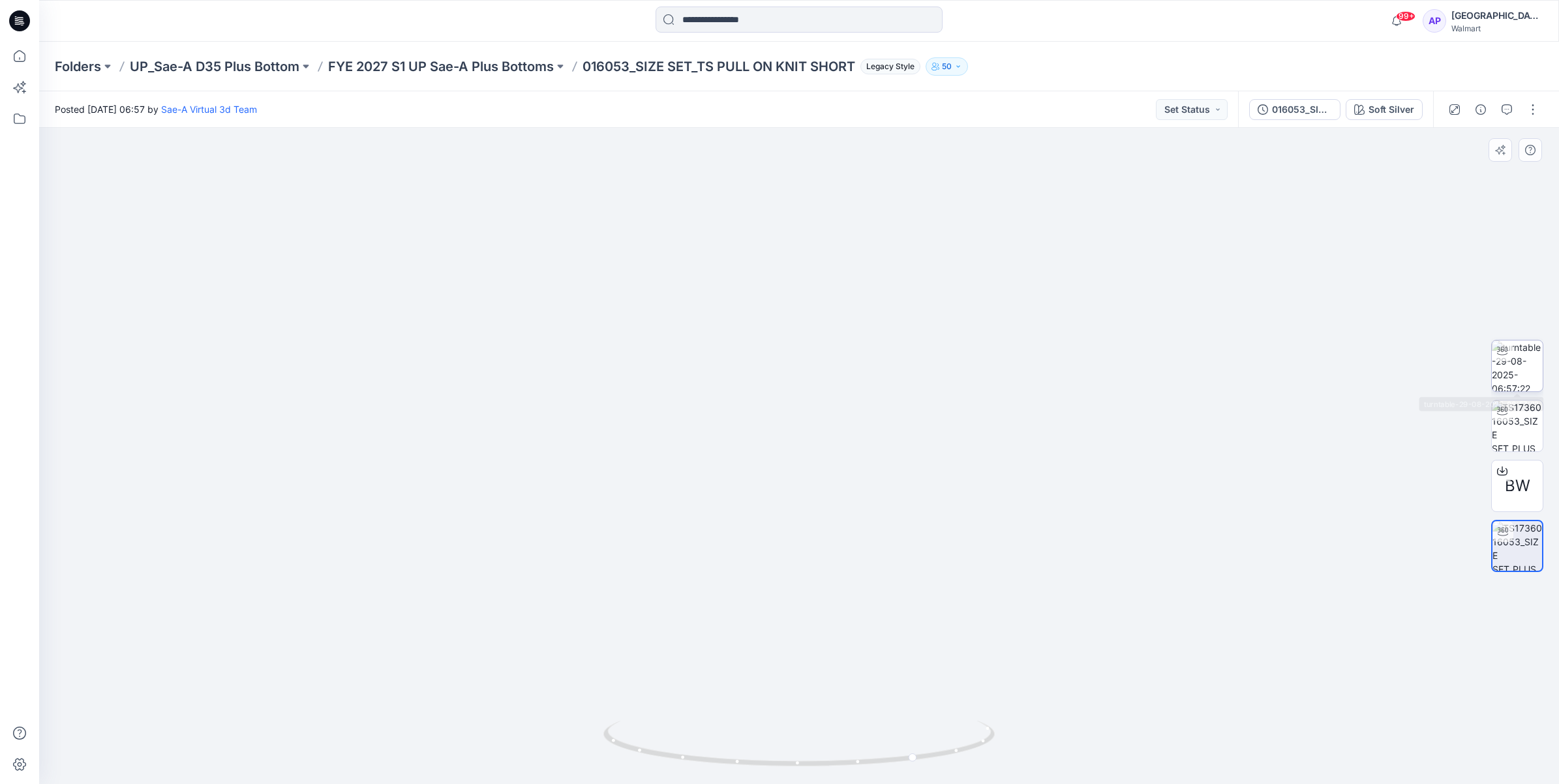
click at [1517, 366] on img at bounding box center [1517, 366] width 51 height 51
drag, startPoint x: 924, startPoint y: 757, endPoint x: 711, endPoint y: 753, distance: 213.0
click at [711, 753] on icon at bounding box center [800, 744] width 395 height 49
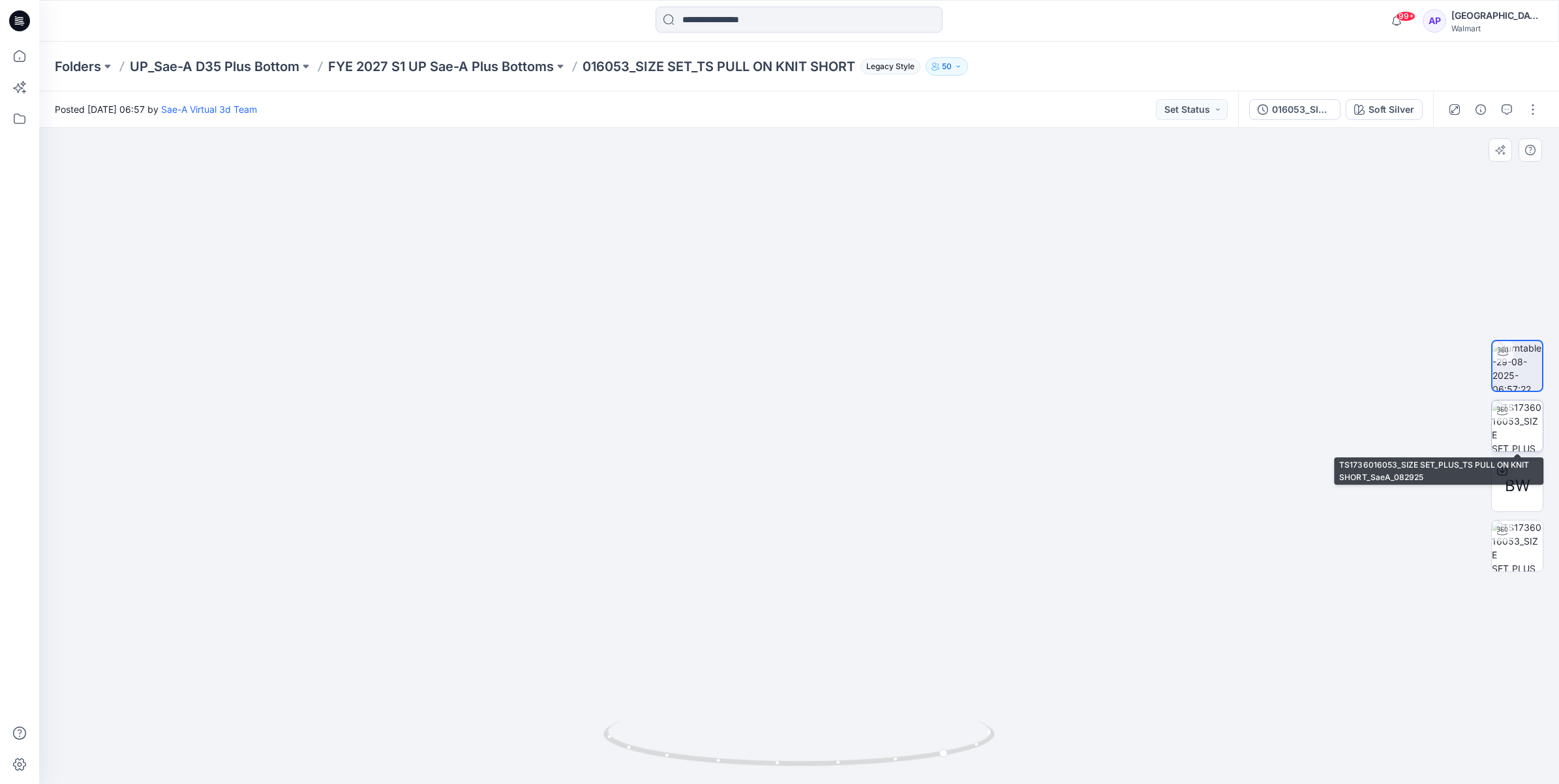
click at [1511, 433] on img at bounding box center [1517, 426] width 51 height 51
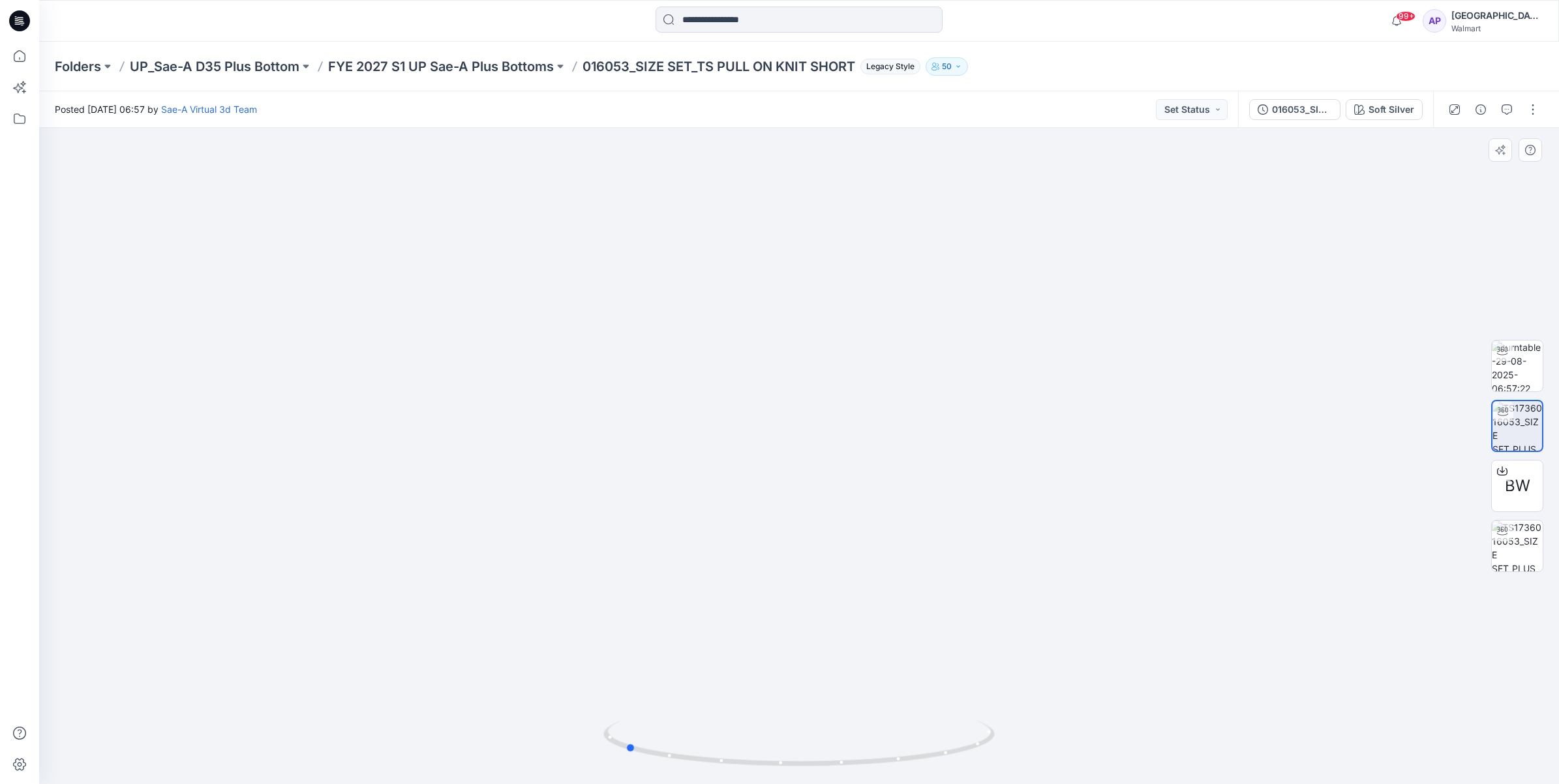
drag, startPoint x: 934, startPoint y: 763, endPoint x: 1081, endPoint y: 696, distance: 161.5
click at [760, 772] on div at bounding box center [799, 751] width 391 height 65
click at [1519, 538] on img at bounding box center [1517, 546] width 51 height 51
drag, startPoint x: 926, startPoint y: 610, endPoint x: 920, endPoint y: 464, distance: 146.1
click at [920, 464] on img at bounding box center [799, 330] width 908 height 907
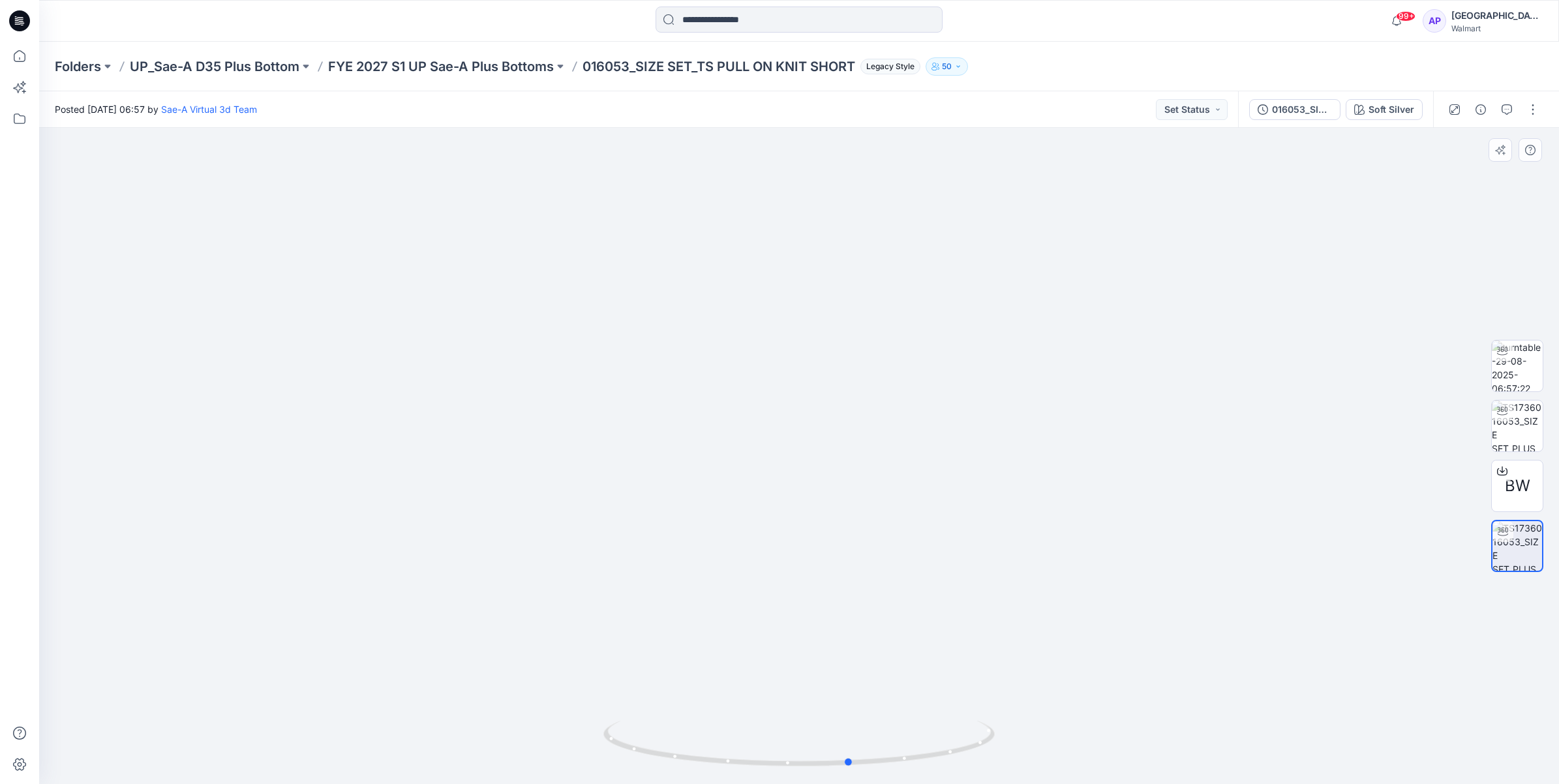
drag, startPoint x: 641, startPoint y: 752, endPoint x: 337, endPoint y: 720, distance: 305.7
click at [301, 718] on div at bounding box center [799, 455] width 1520 height 656
click at [1507, 418] on div at bounding box center [1502, 411] width 21 height 21
drag, startPoint x: 978, startPoint y: 746, endPoint x: 478, endPoint y: 728, distance: 500.3
click at [478, 728] on div at bounding box center [799, 455] width 1520 height 656
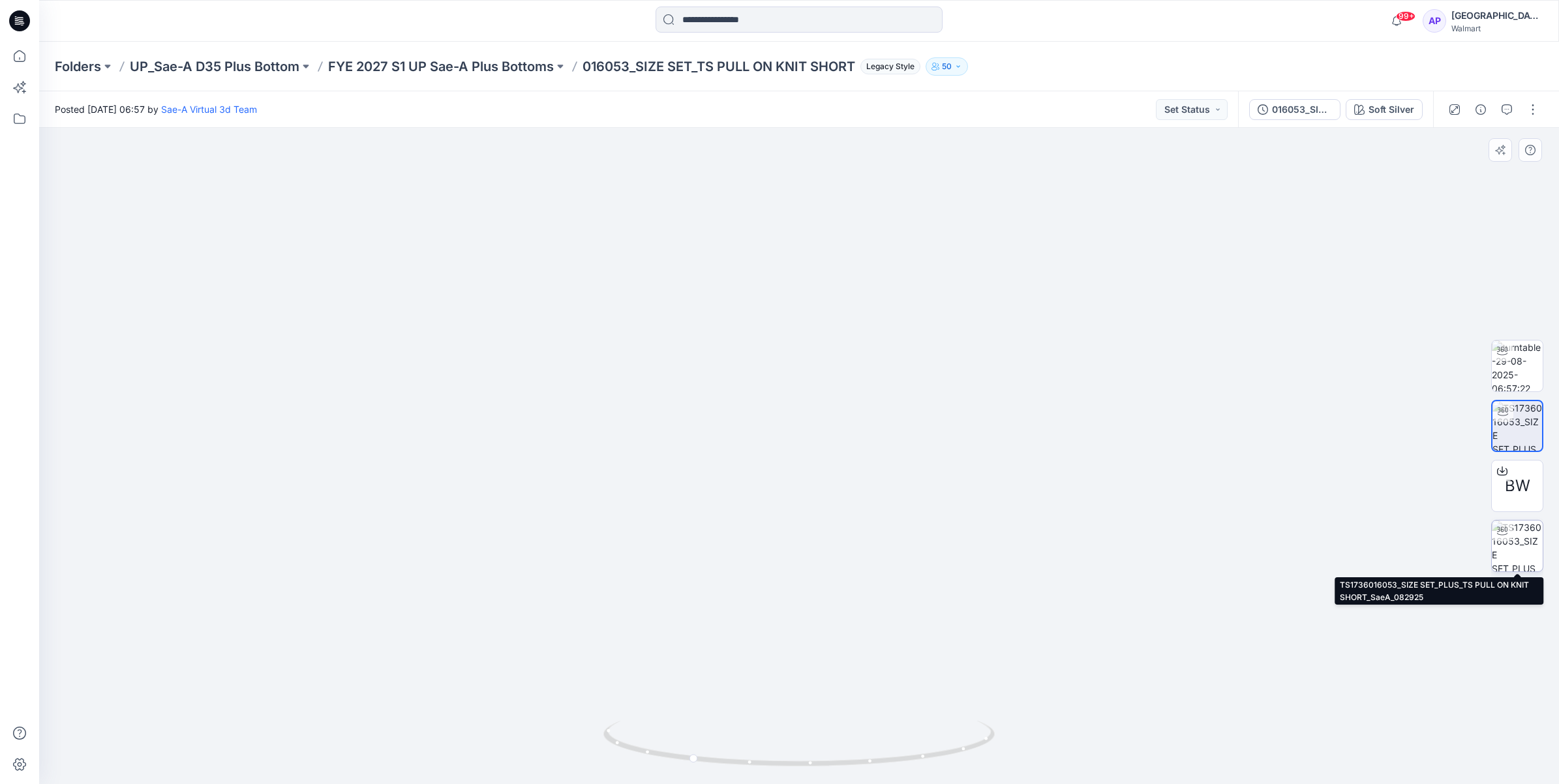
click at [1512, 529] on div at bounding box center [1502, 531] width 21 height 21
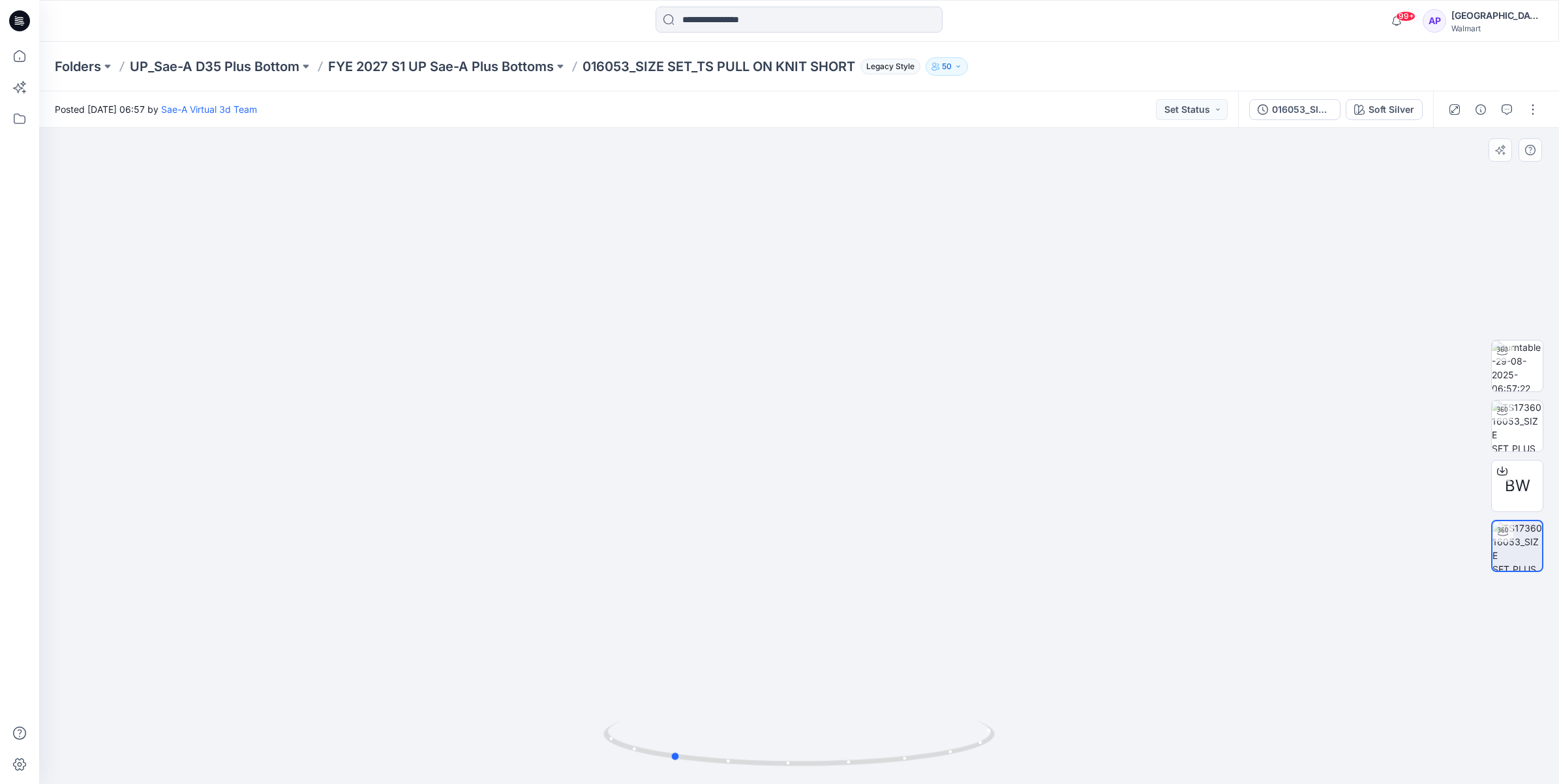
drag, startPoint x: 979, startPoint y: 740, endPoint x: 851, endPoint y: 781, distance: 134.4
click at [851, 781] on div at bounding box center [799, 751] width 391 height 65
drag, startPoint x: 894, startPoint y: 532, endPoint x: 907, endPoint y: 240, distance: 292.3
click at [907, 240] on img at bounding box center [799, 260] width 1059 height 1049
drag, startPoint x: 907, startPoint y: 764, endPoint x: 1019, endPoint y: 719, distance: 120.7
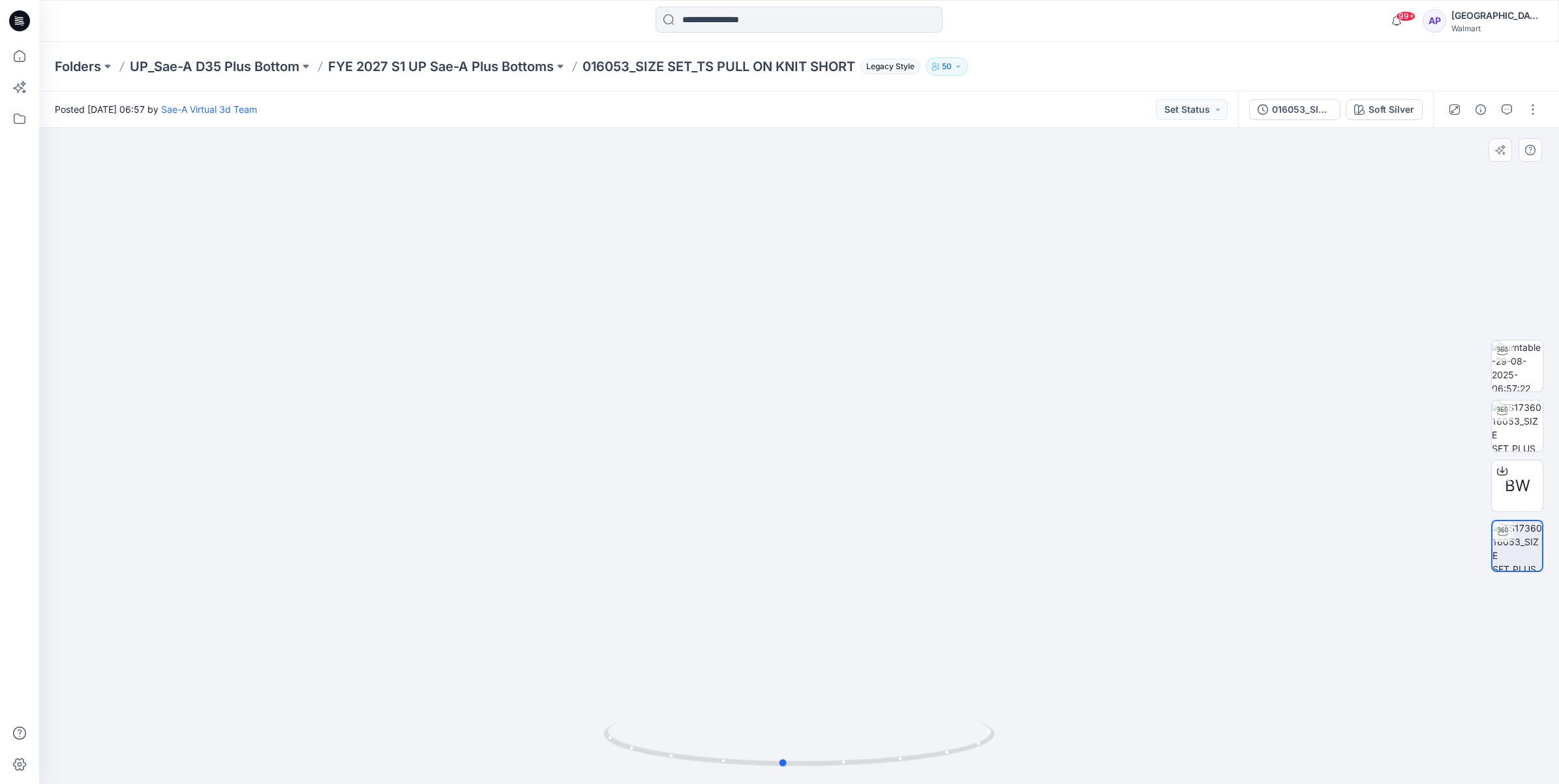
click at [1019, 719] on div at bounding box center [799, 455] width 1520 height 656
drag, startPoint x: 819, startPoint y: 765, endPoint x: 37, endPoint y: 767, distance: 782.0
click at [37, 767] on div "99+ Notifications Sae-A Virtual 3d Team has updated HQ021641_AW CORE LEGGING wi…" at bounding box center [780, 392] width 1559 height 784
click at [30, 51] on icon at bounding box center [20, 56] width 29 height 29
